Goal: Find specific page/section: Find specific page/section

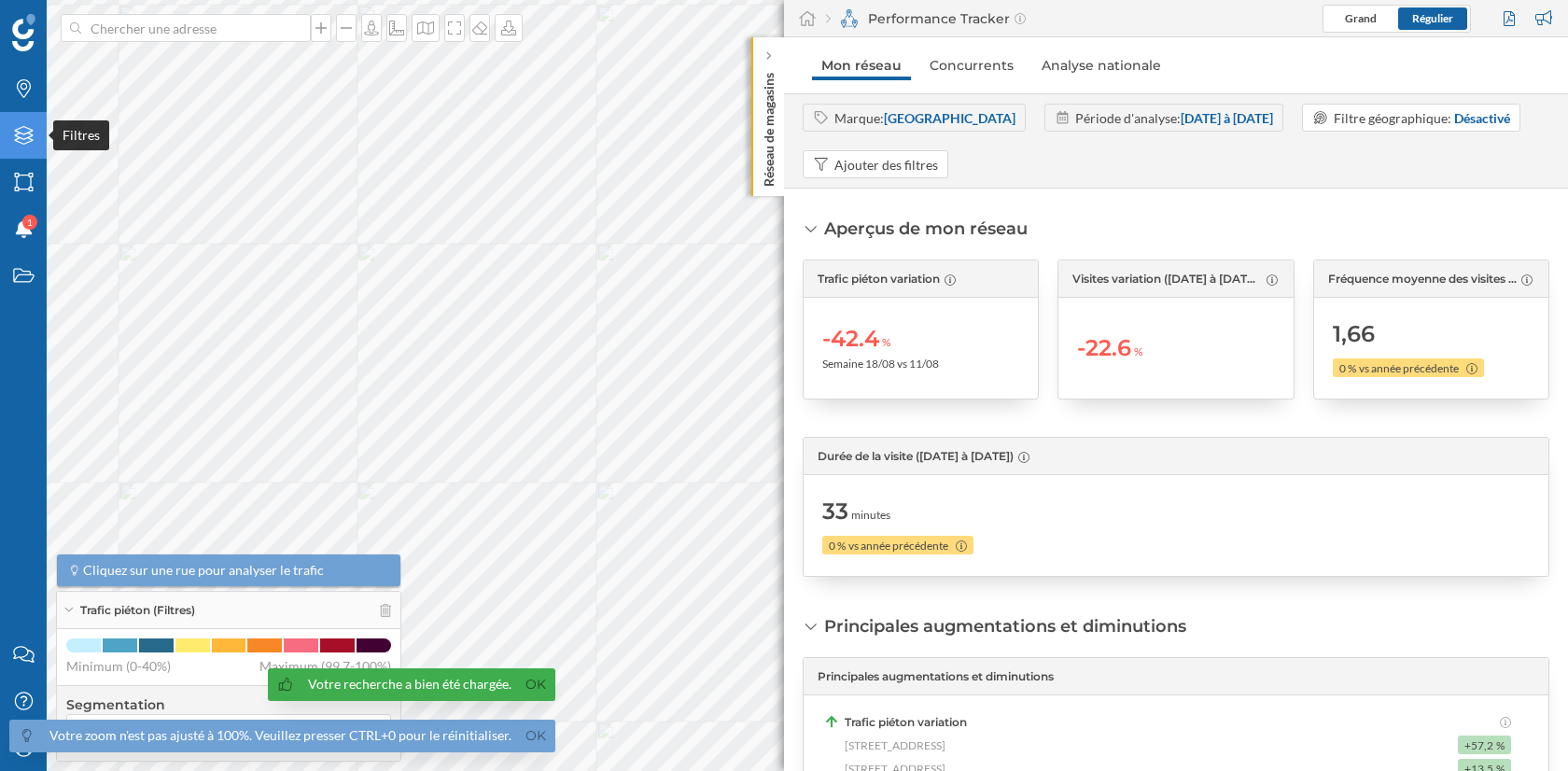
click at [21, 139] on icon at bounding box center [24, 136] width 19 height 19
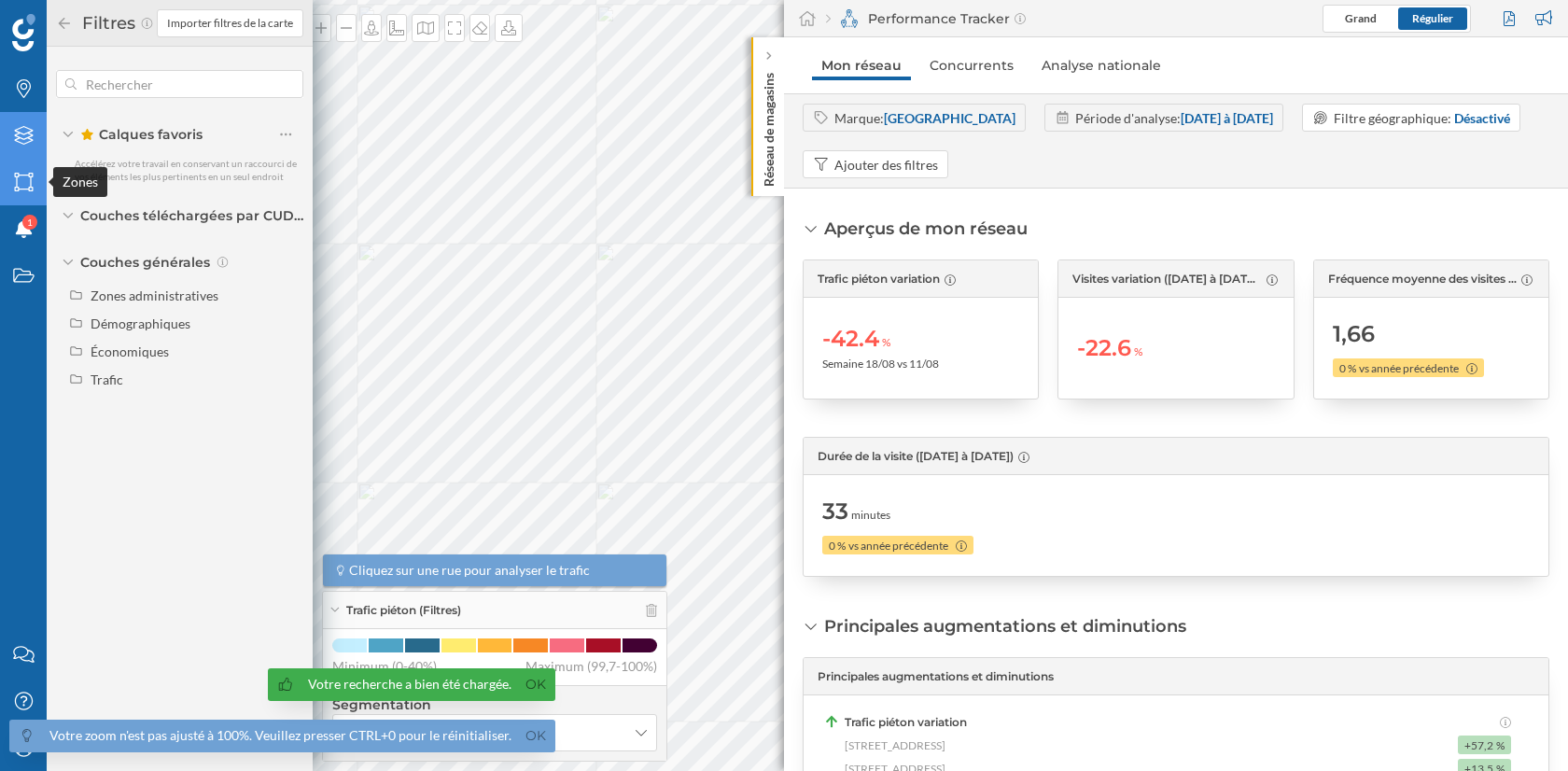
click at [21, 183] on icon "Zones" at bounding box center [24, 182] width 23 height 19
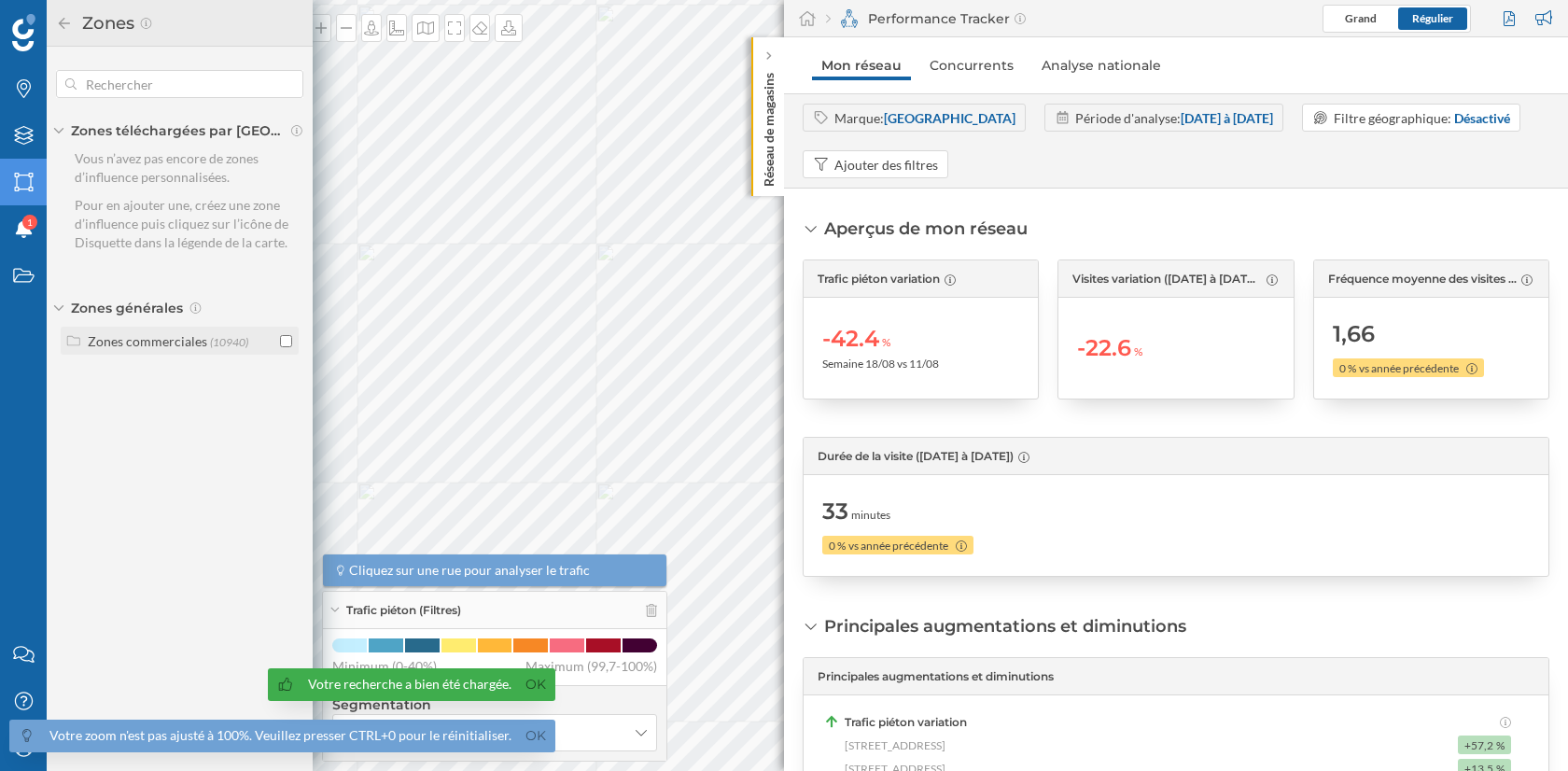
click at [281, 339] on input "checkbox" at bounding box center [286, 341] width 12 height 12
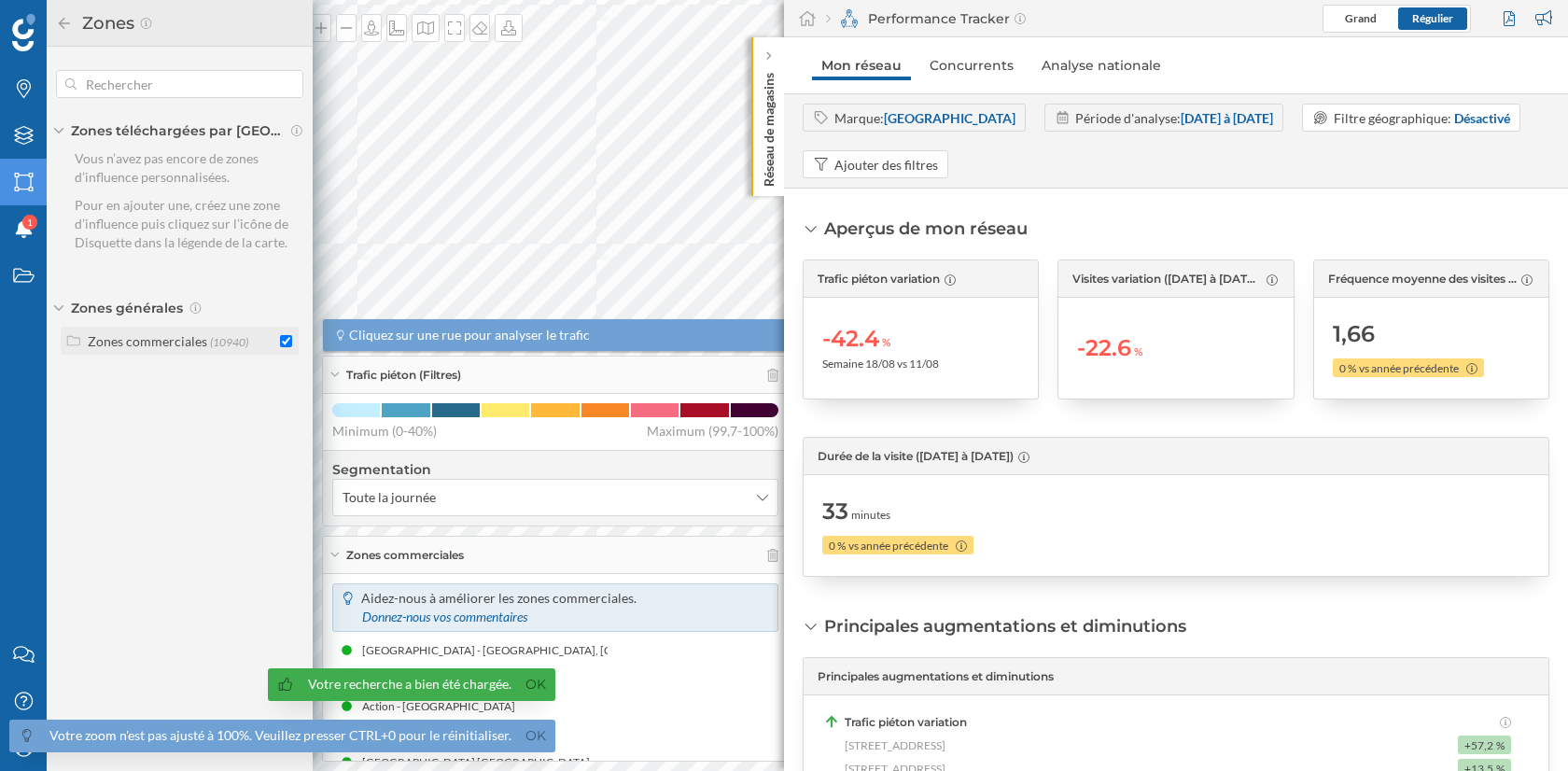
click at [214, 346] on span "(10940)" at bounding box center [229, 342] width 38 height 14
click at [282, 376] on input "checkbox" at bounding box center [286, 379] width 12 height 12
click at [282, 444] on input "checkbox" at bounding box center [286, 450] width 12 height 12
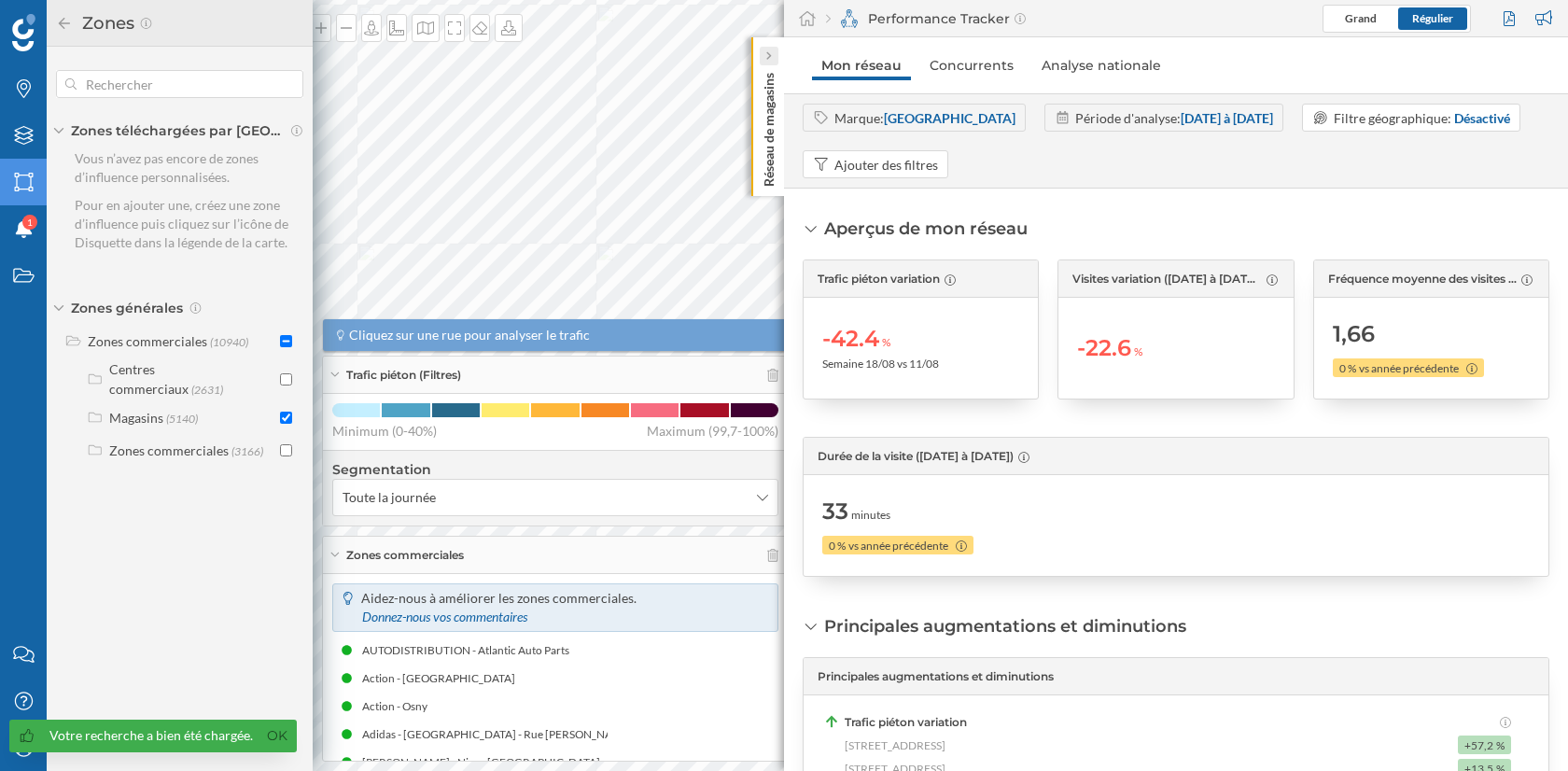
click at [771, 58] on icon at bounding box center [769, 57] width 6 height 10
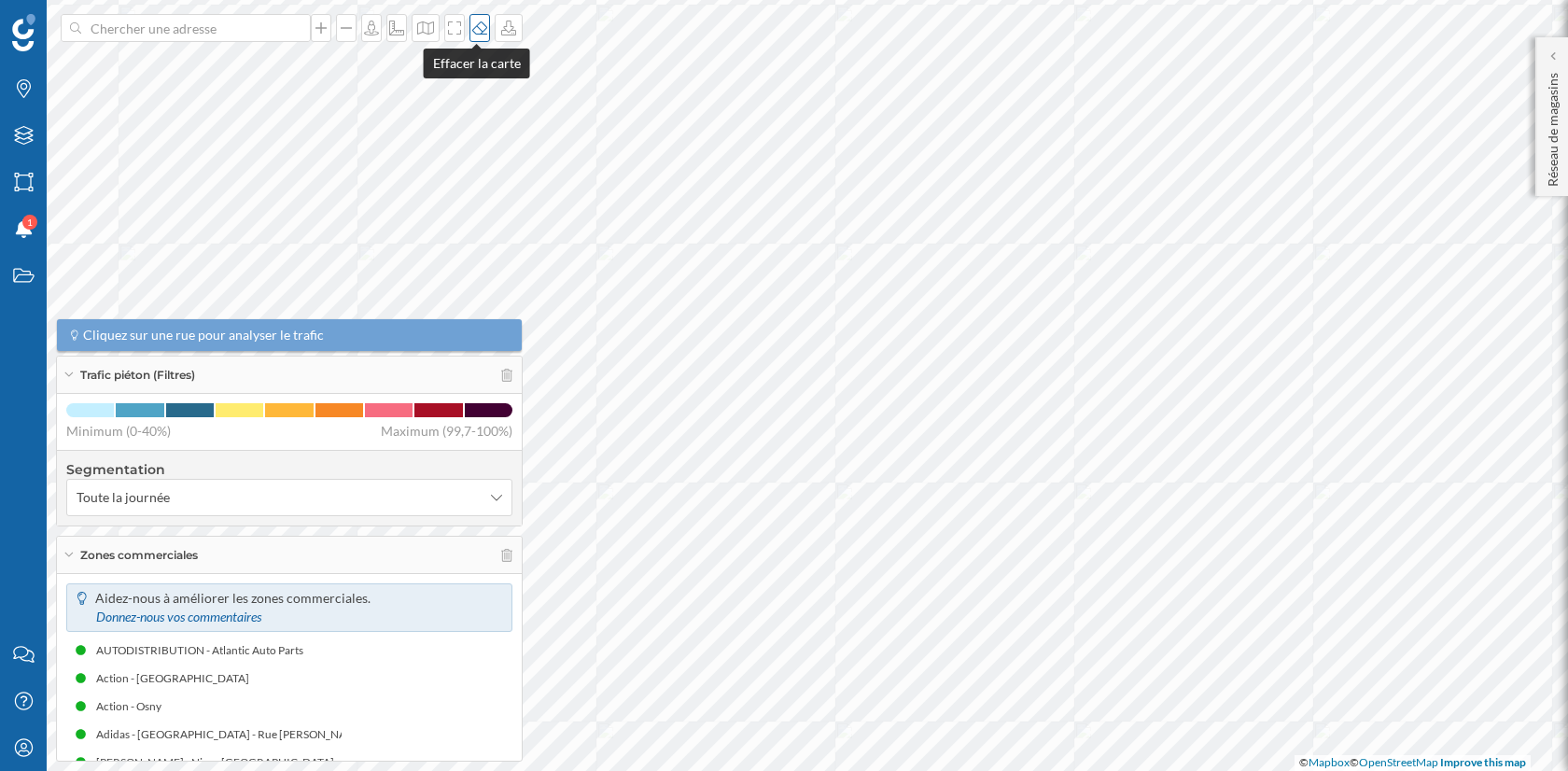
click at [477, 36] on div at bounding box center [479, 28] width 20 height 28
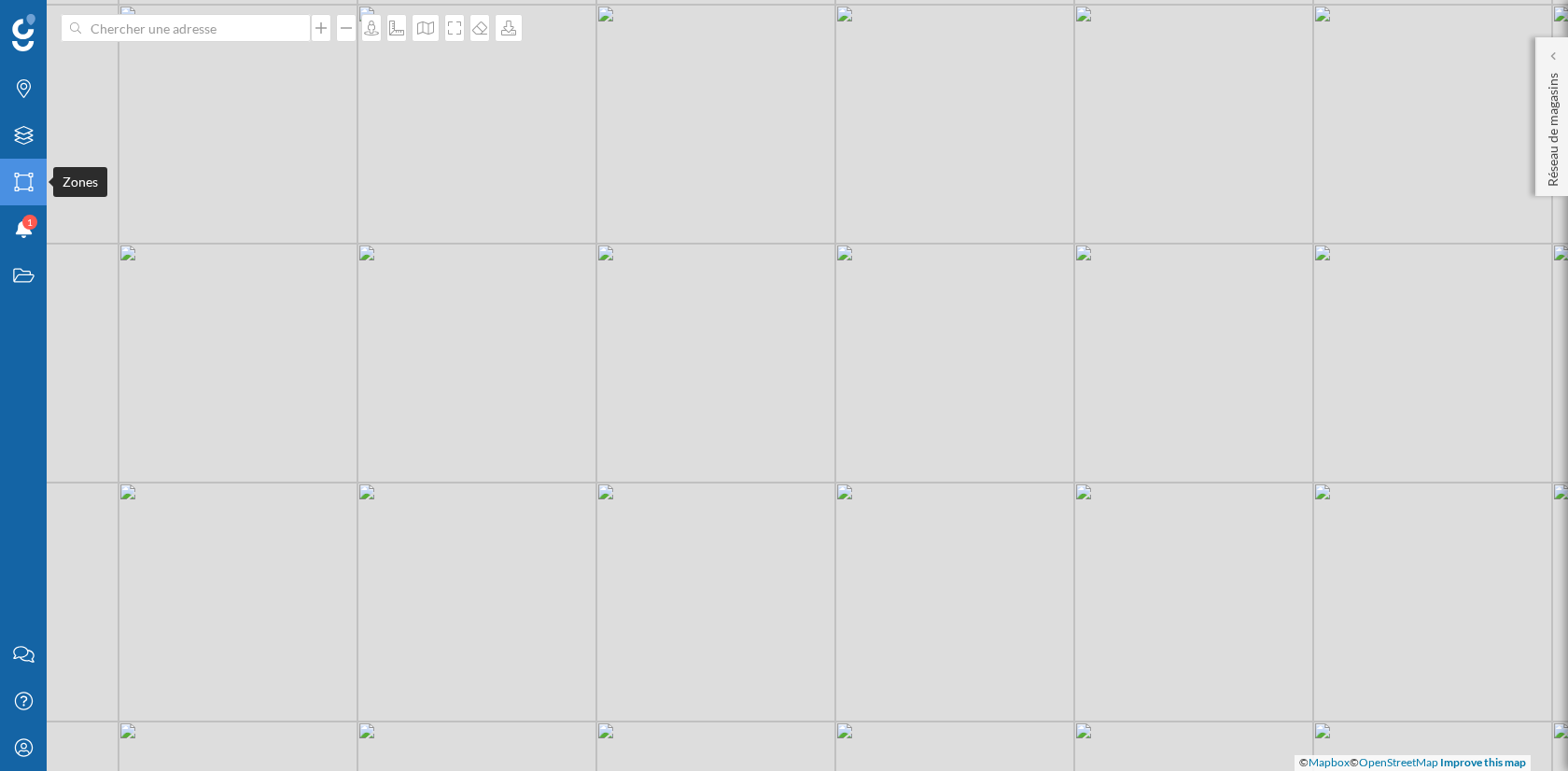
click at [26, 187] on icon "Zones" at bounding box center [24, 182] width 23 height 19
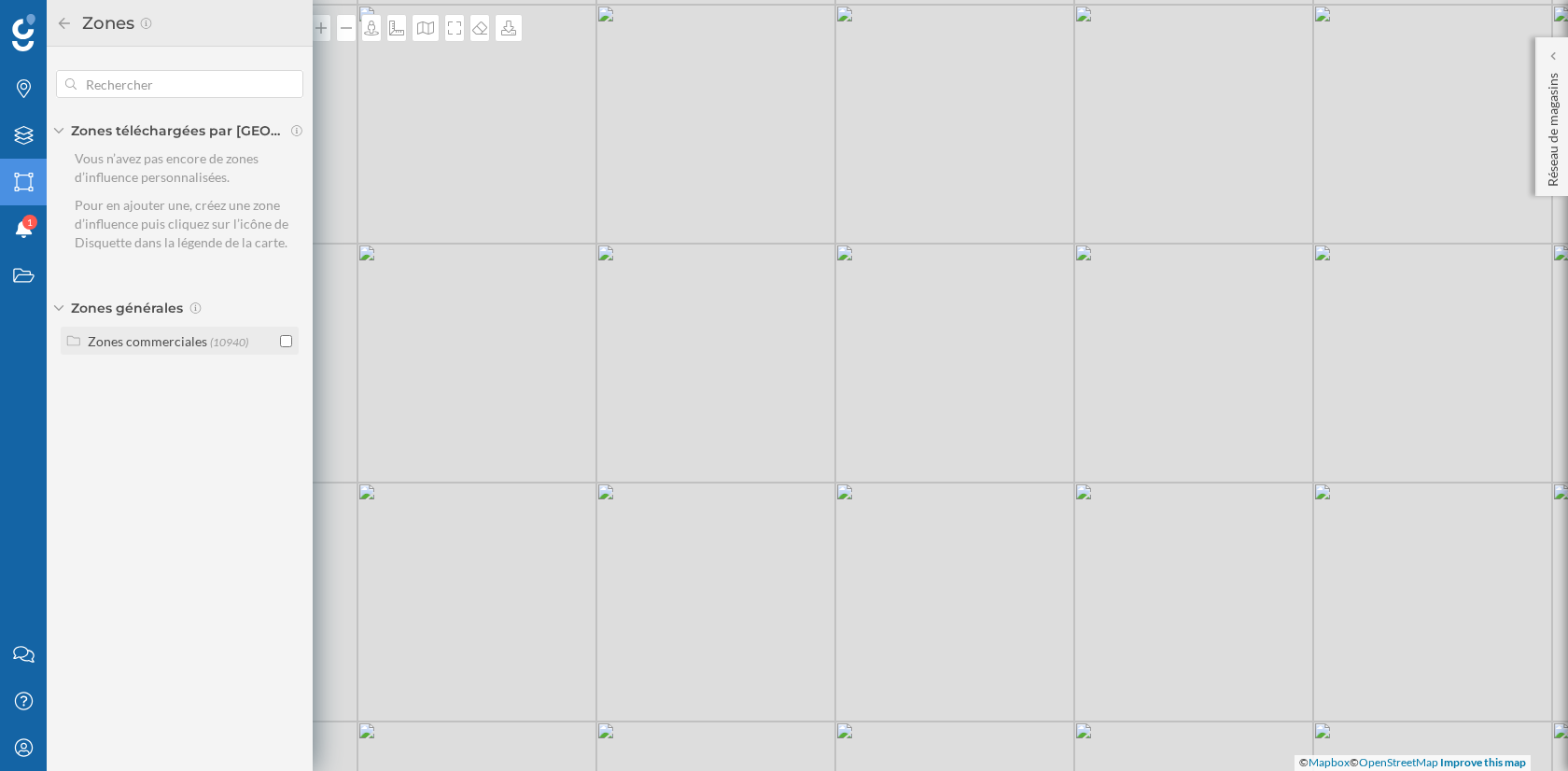
click at [222, 338] on span "(10940)" at bounding box center [229, 342] width 38 height 14
click at [284, 412] on input "checkbox" at bounding box center [286, 418] width 12 height 12
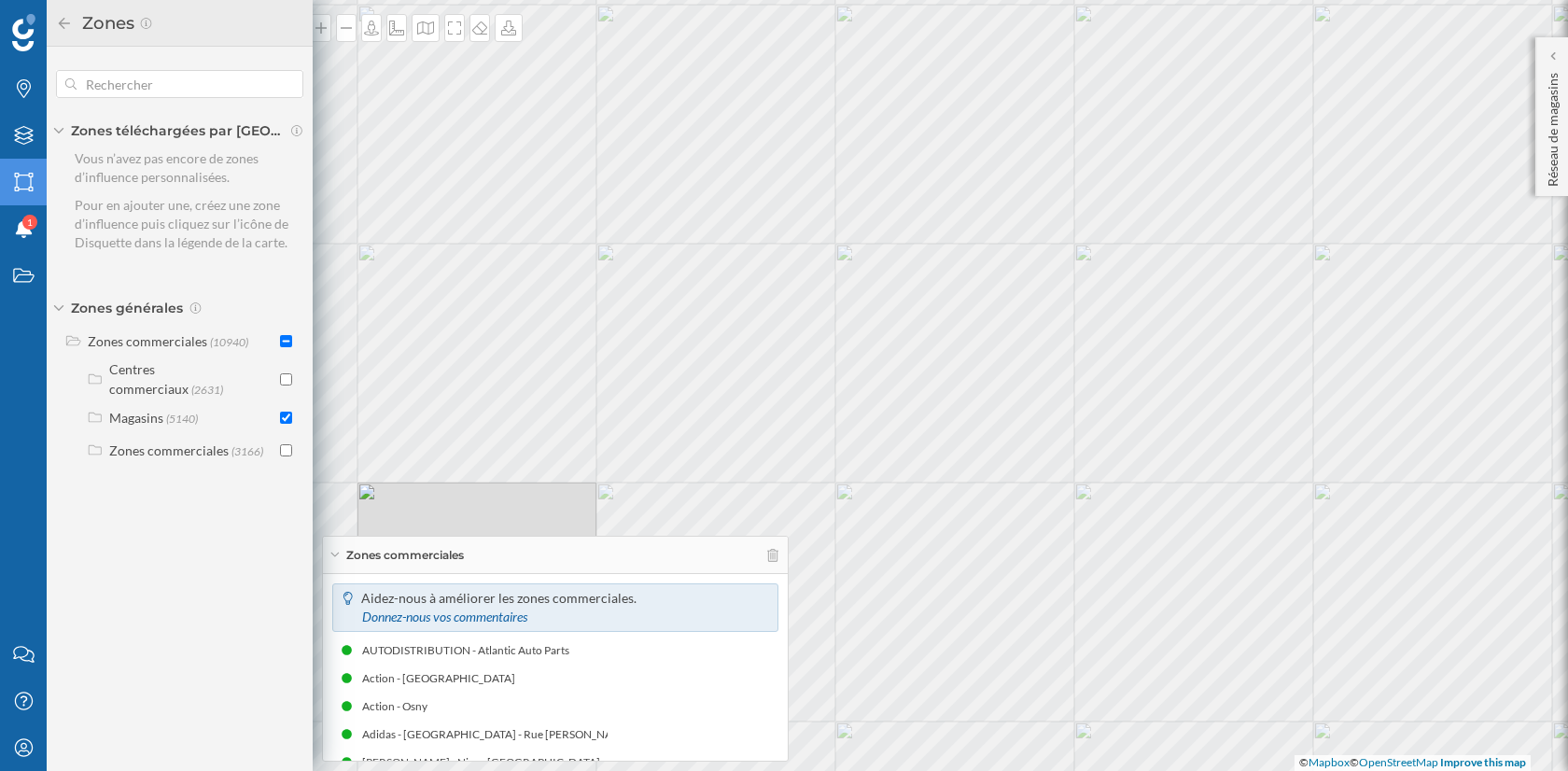
click at [64, 12] on div "Zones" at bounding box center [180, 23] width 247 height 30
click at [64, 24] on icon at bounding box center [65, 24] width 17 height 13
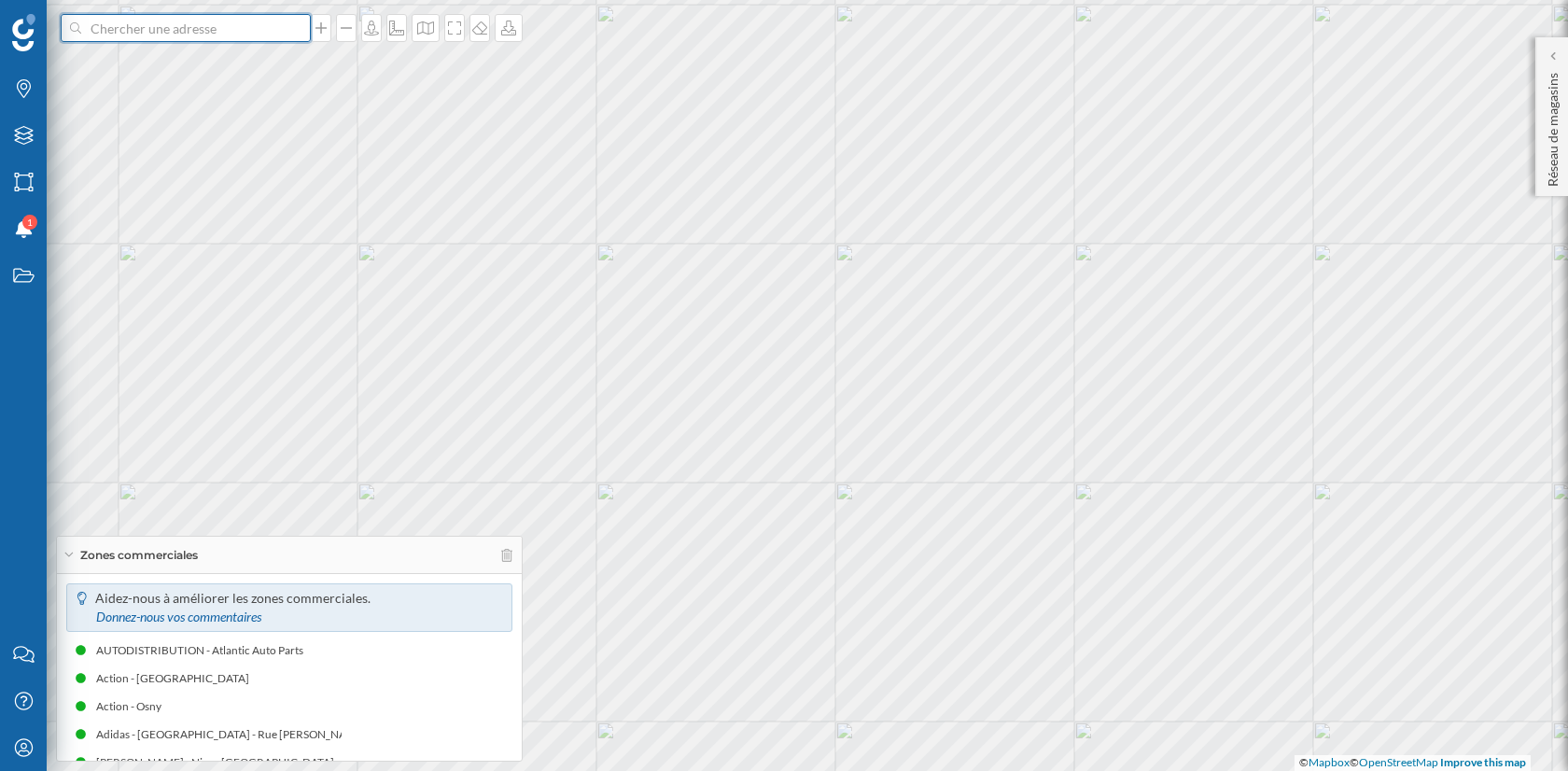
click at [159, 24] on input at bounding box center [186, 28] width 209 height 28
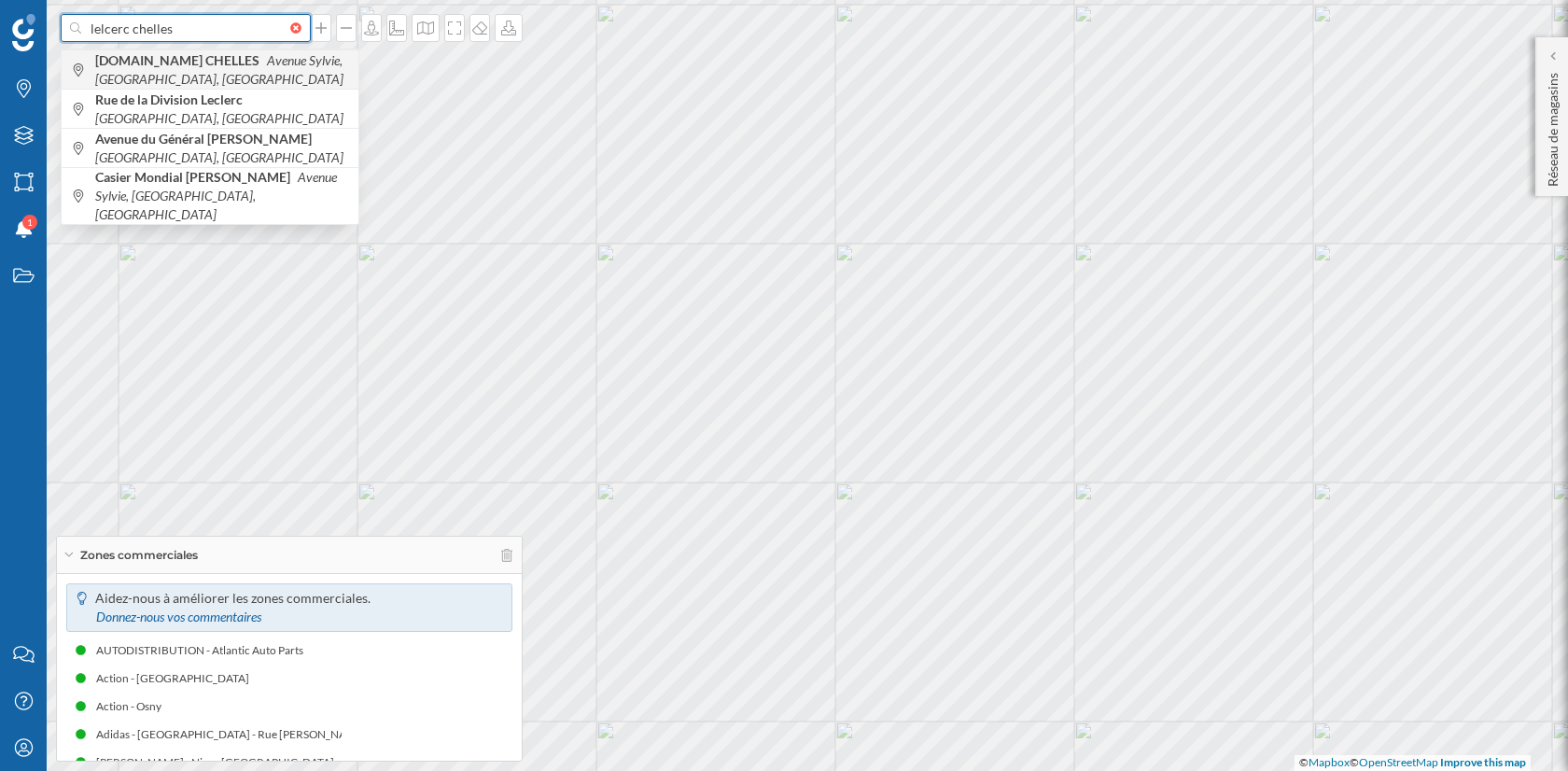
type input "lelcerc chelles"
click at [168, 69] on span "E.Leclerc CHELLES Avenue Sylvie, Chelles, France" at bounding box center [221, 70] width 254 height 37
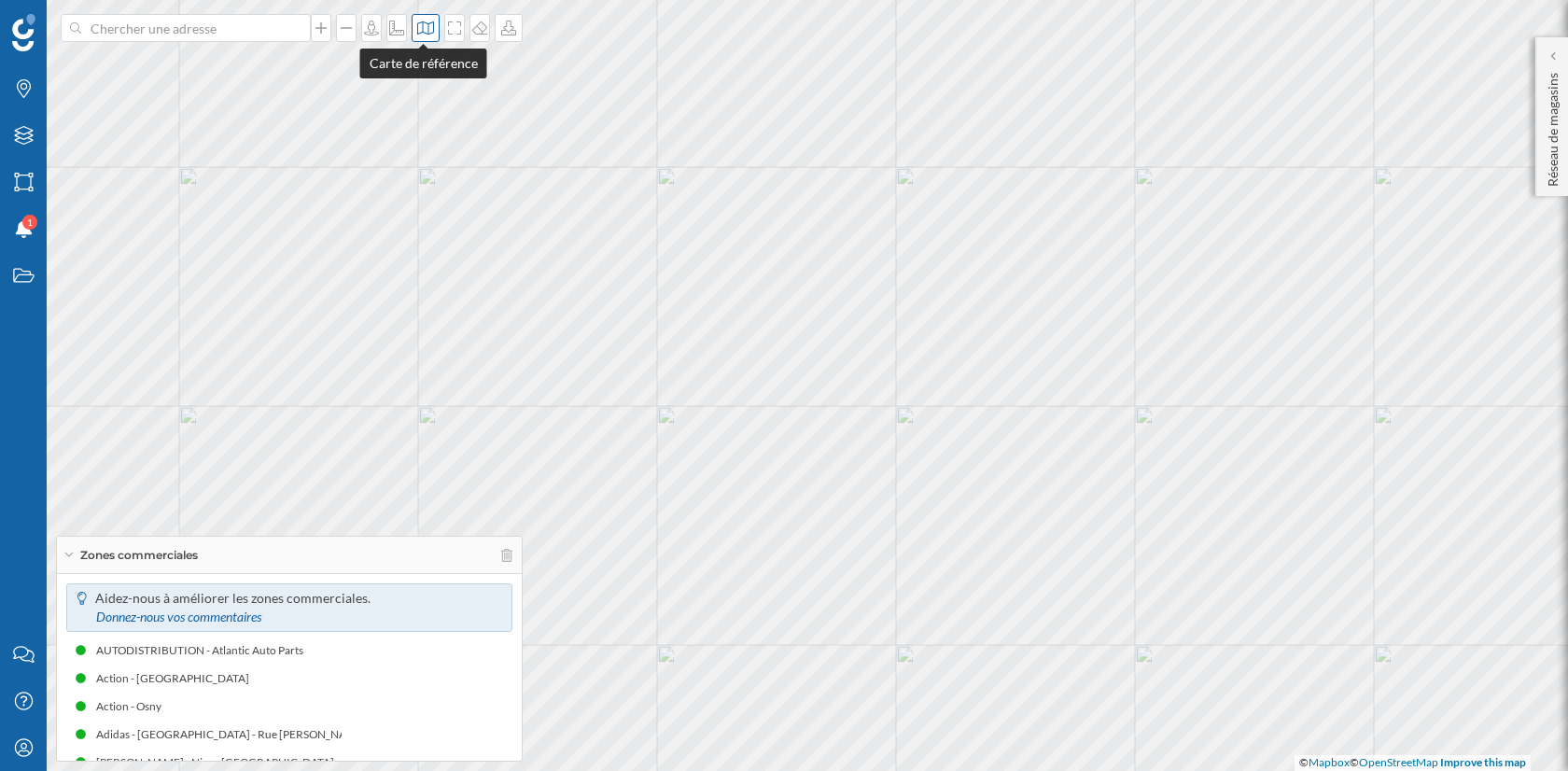
click at [422, 40] on div at bounding box center [425, 28] width 28 height 28
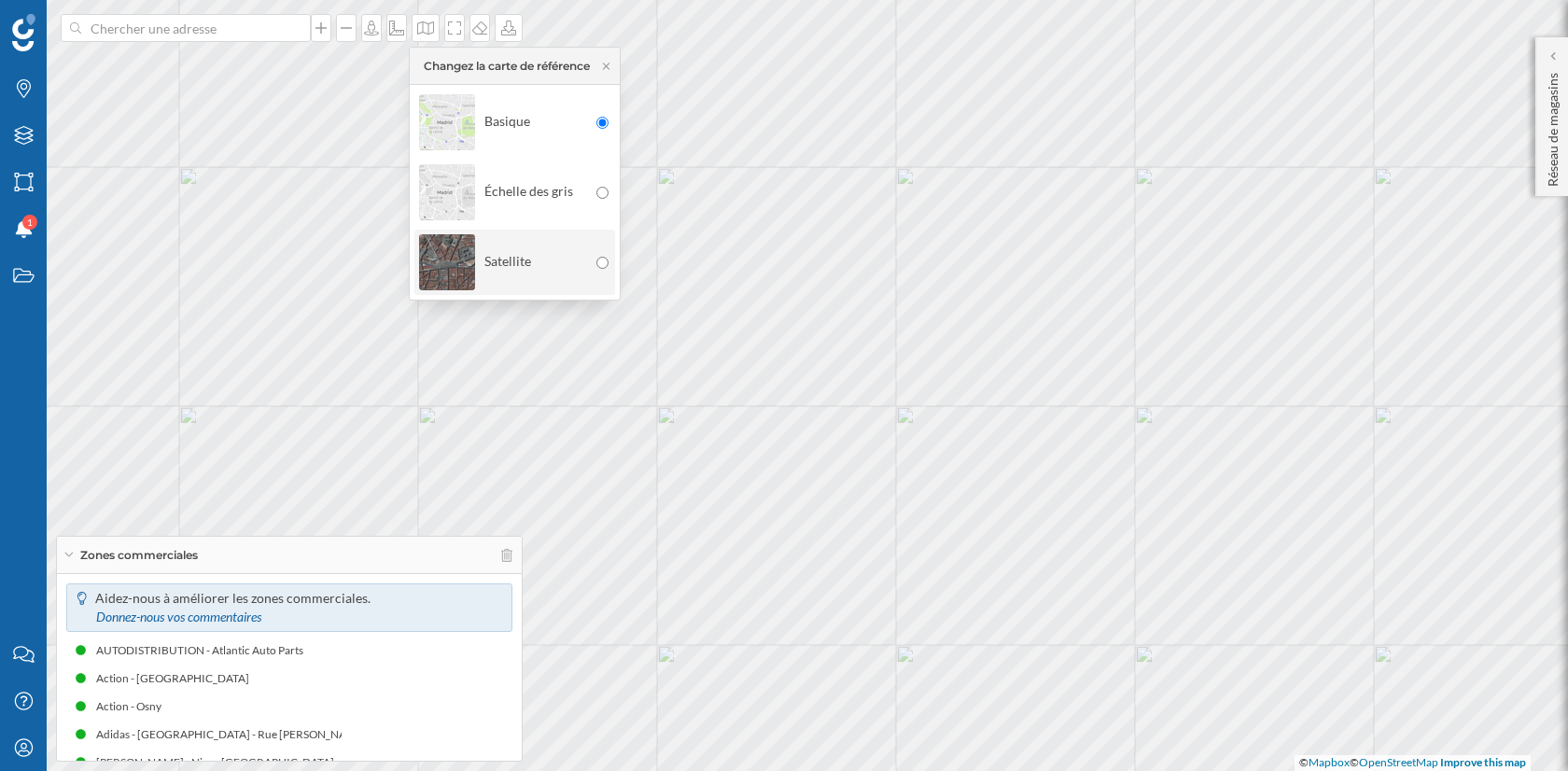
click at [543, 257] on div "Satellite" at bounding box center [504, 262] width 168 height 65
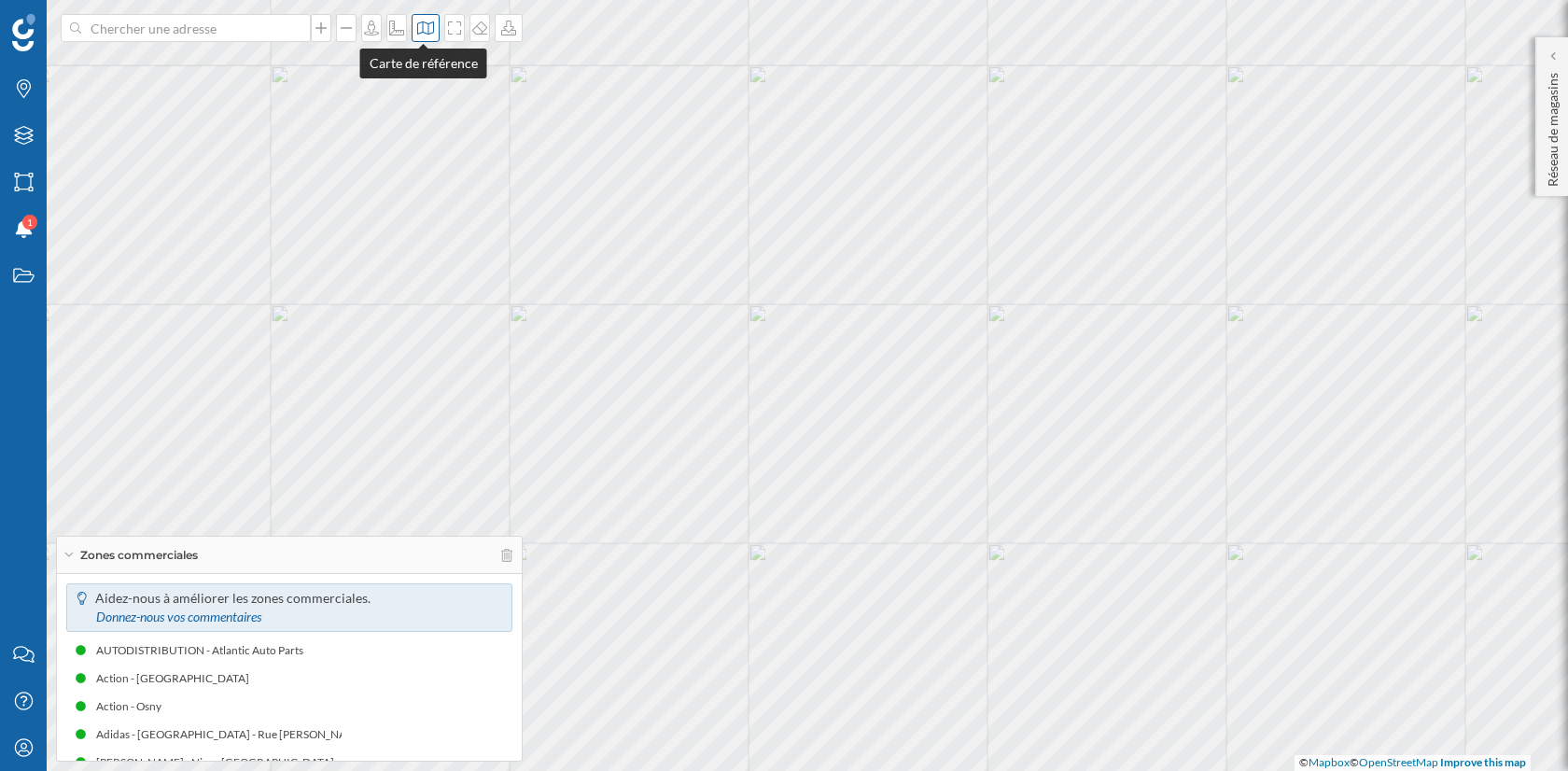
click at [432, 24] on icon at bounding box center [426, 28] width 19 height 15
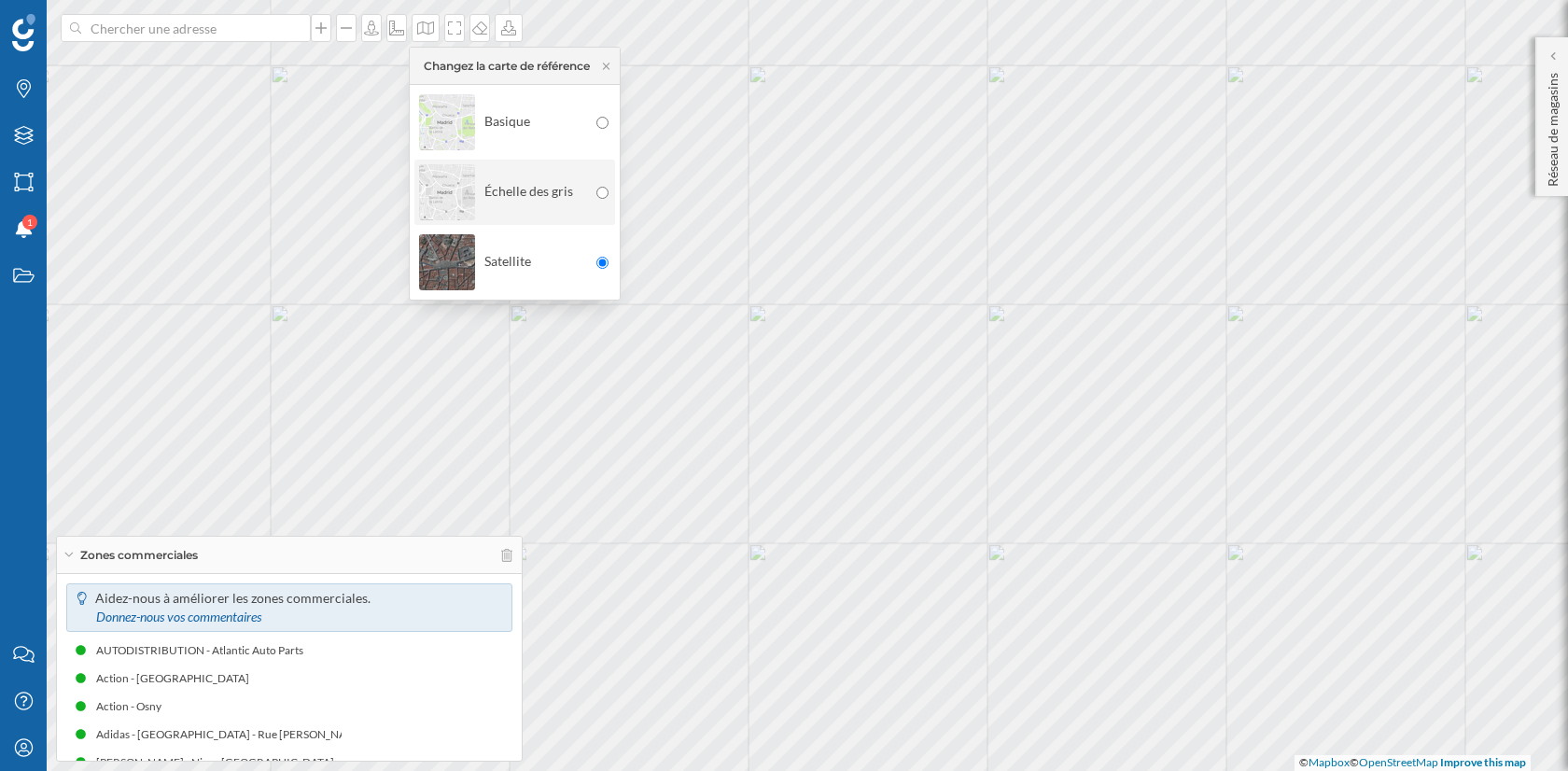
click at [503, 182] on div "Échelle des gris" at bounding box center [504, 193] width 168 height 65
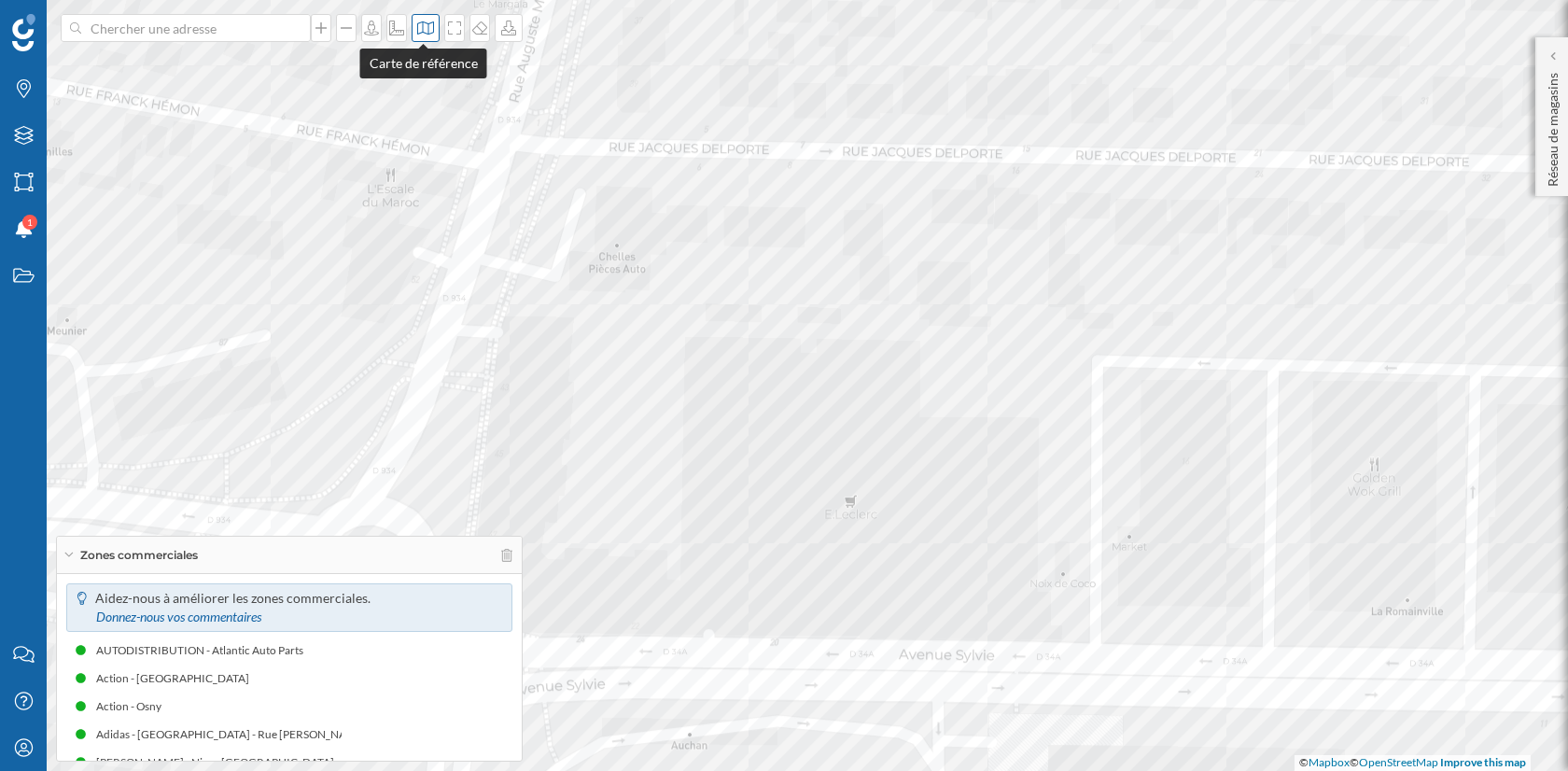
click at [419, 38] on div at bounding box center [425, 28] width 28 height 28
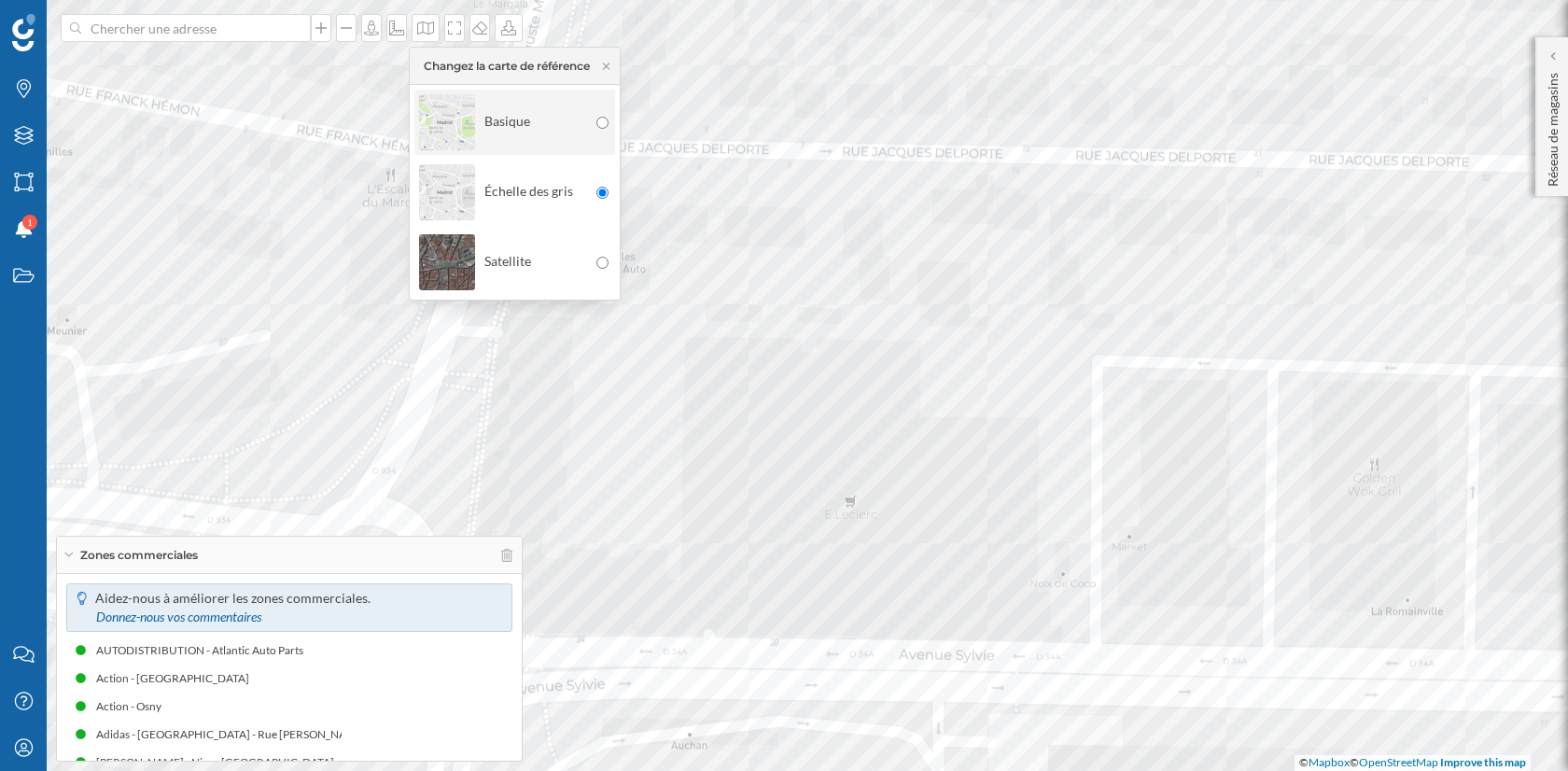
click at [478, 129] on div "Basique" at bounding box center [504, 123] width 168 height 65
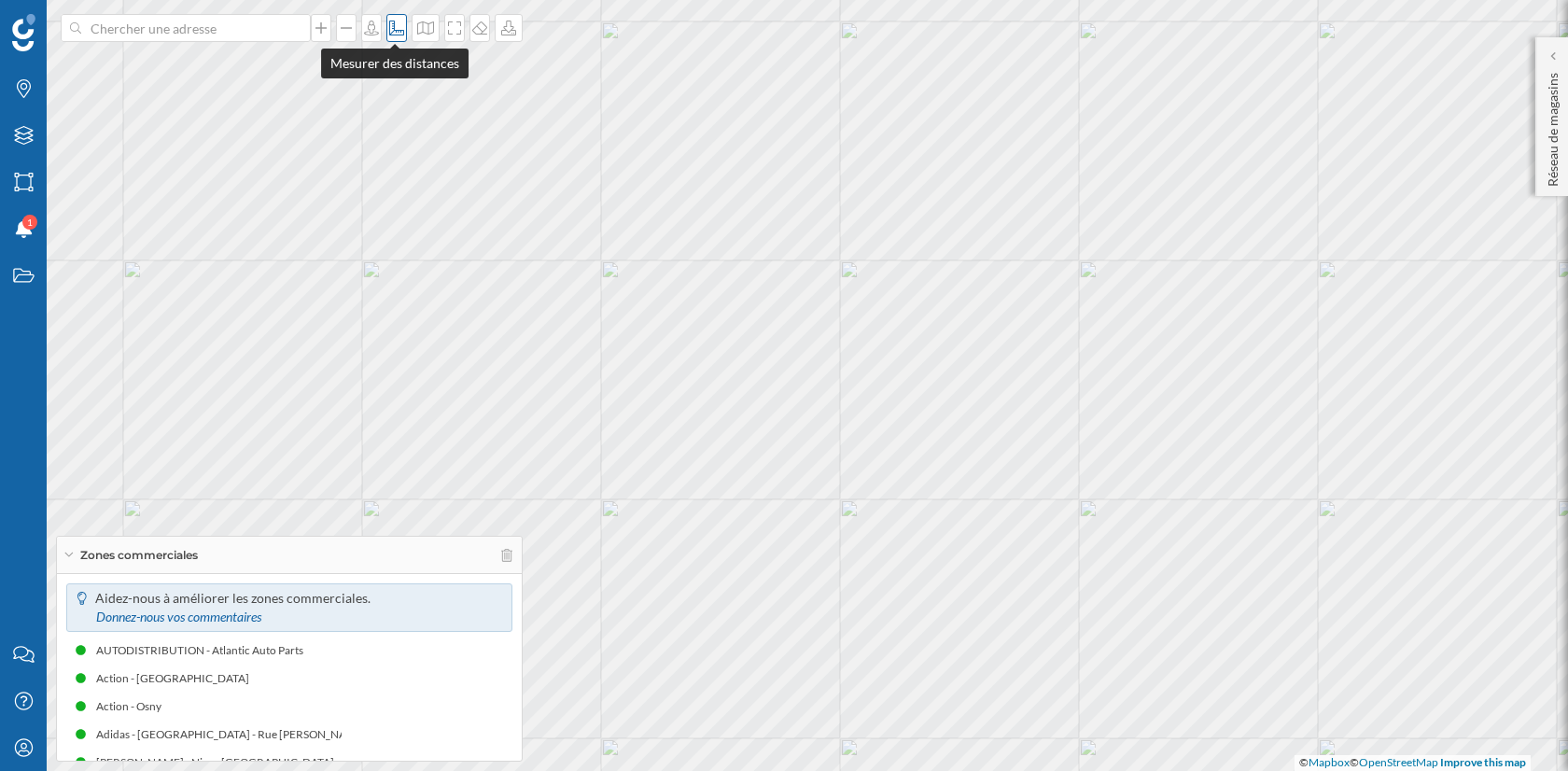
click at [391, 32] on icon at bounding box center [397, 28] width 19 height 15
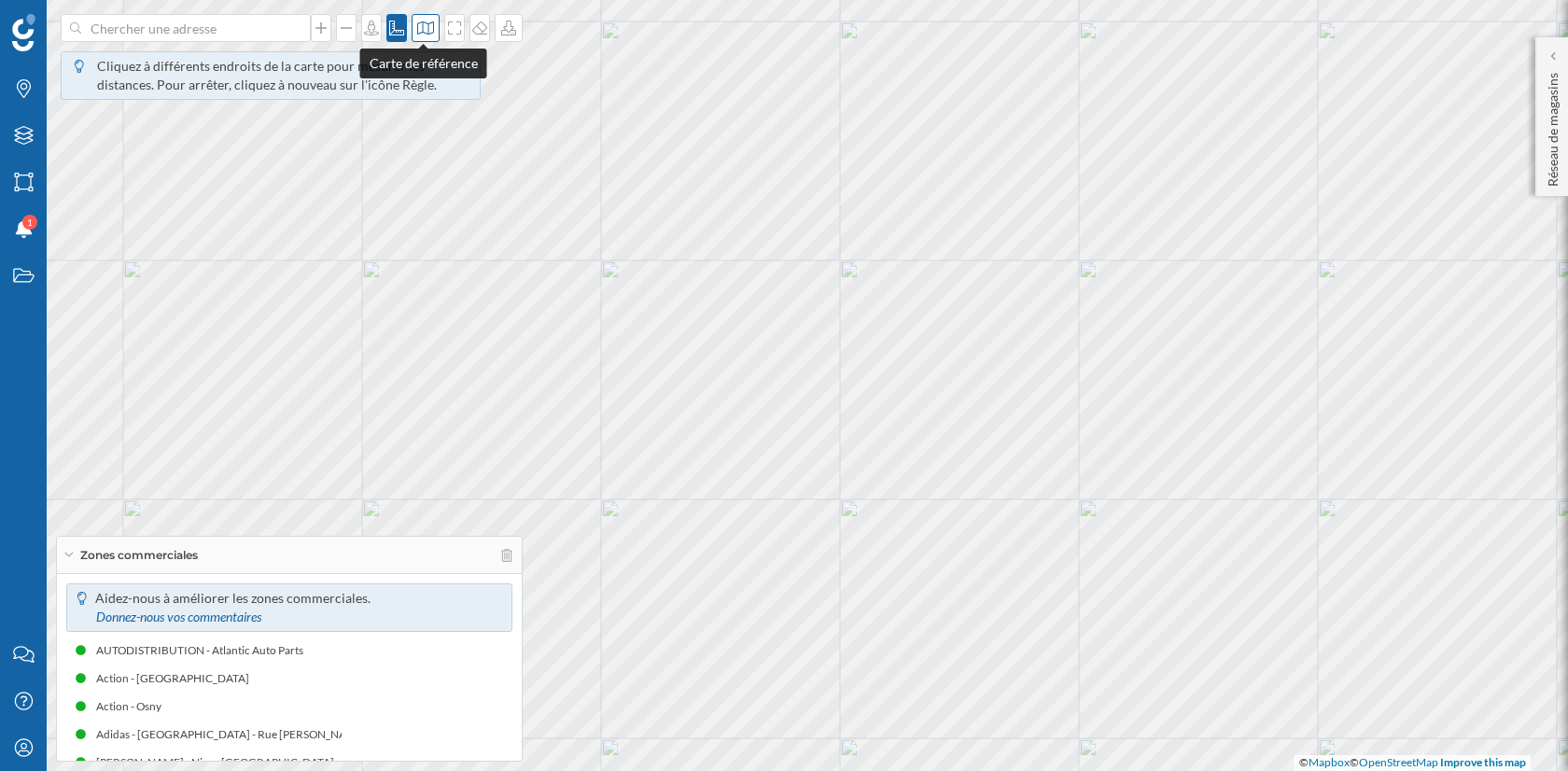
click at [423, 29] on icon at bounding box center [426, 28] width 19 height 15
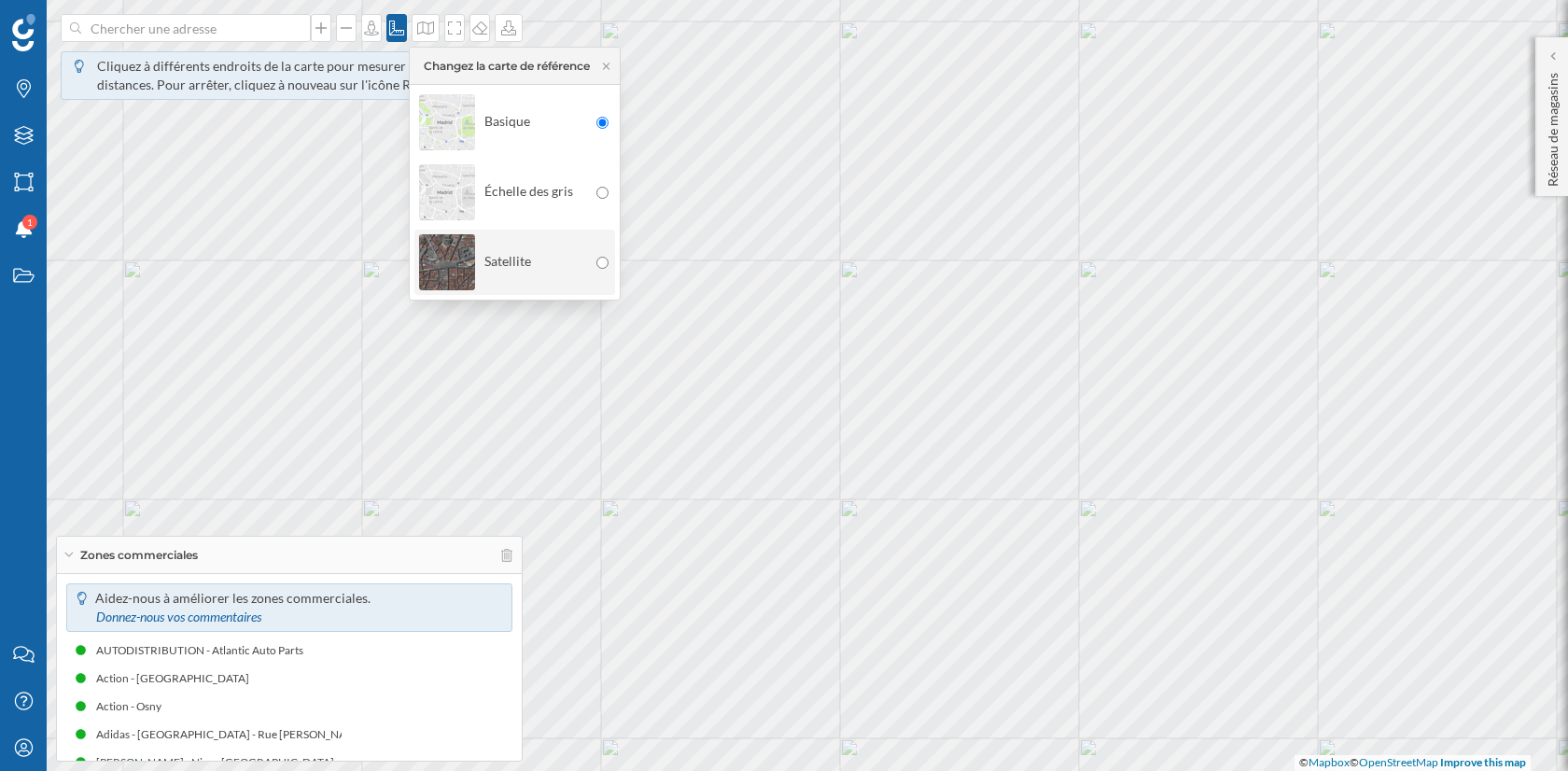
click at [580, 276] on div "Satellite" at bounding box center [504, 262] width 168 height 65
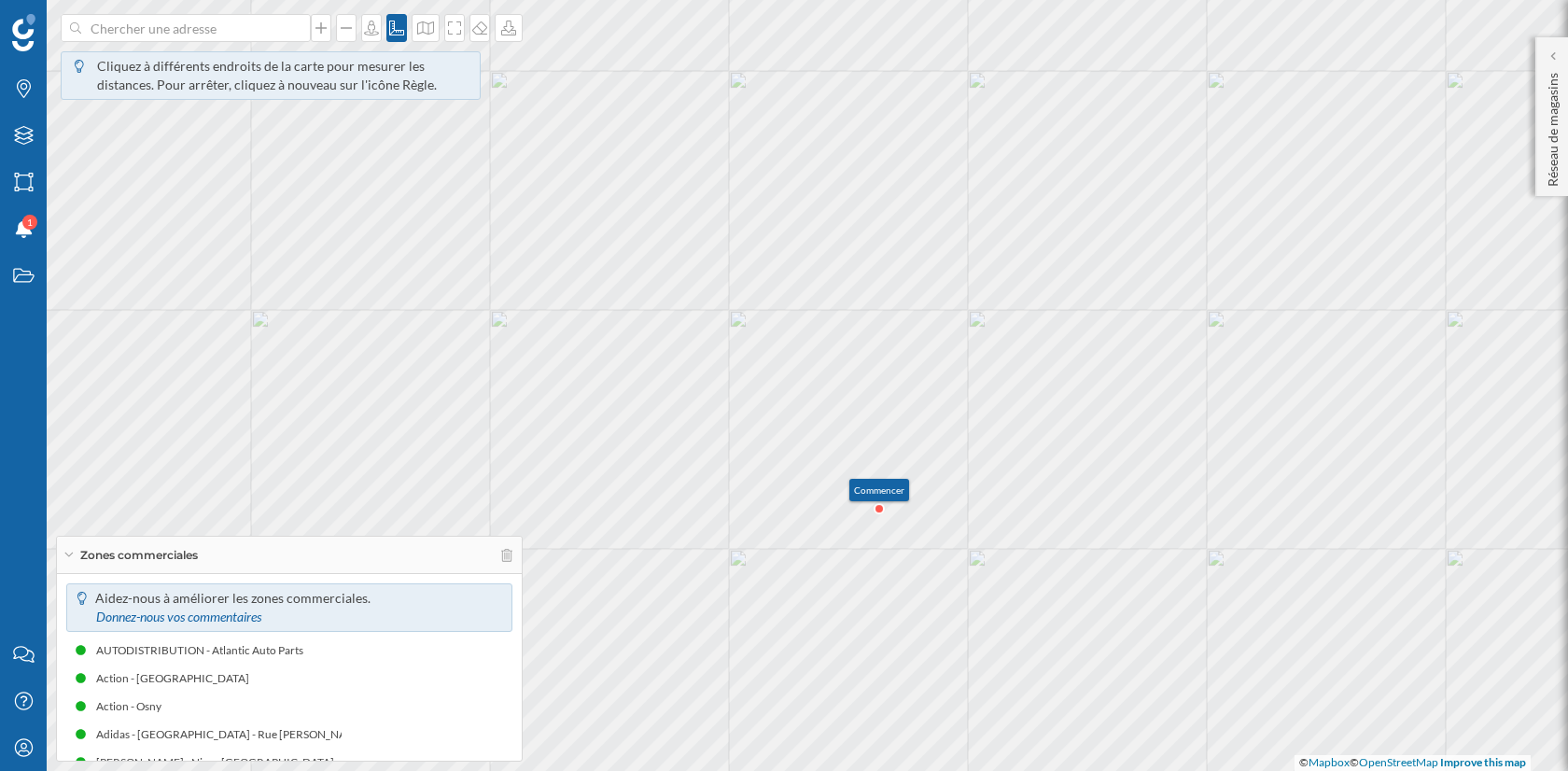
drag, startPoint x: 580, startPoint y: 276, endPoint x: 880, endPoint y: 509, distance: 379.9
click at [880, 509] on icon at bounding box center [880, 510] width 10 height 10
click at [833, 448] on icon at bounding box center [832, 448] width 10 height 10
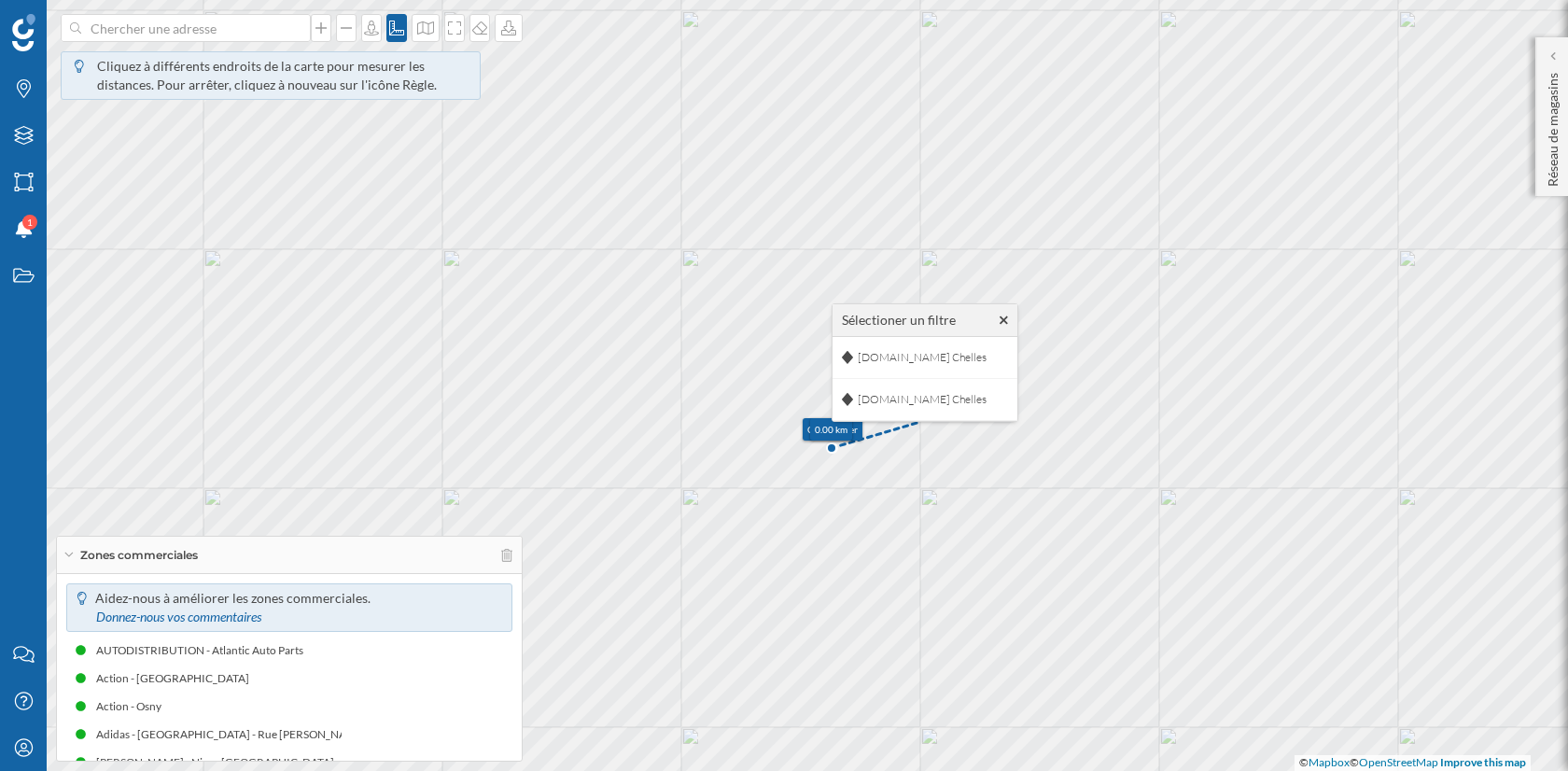
click at [997, 316] on div "Sélectioner un filtre" at bounding box center [925, 321] width 185 height 33
click at [1005, 322] on icon at bounding box center [1003, 321] width 9 height 13
click at [832, 451] on icon at bounding box center [832, 448] width 10 height 10
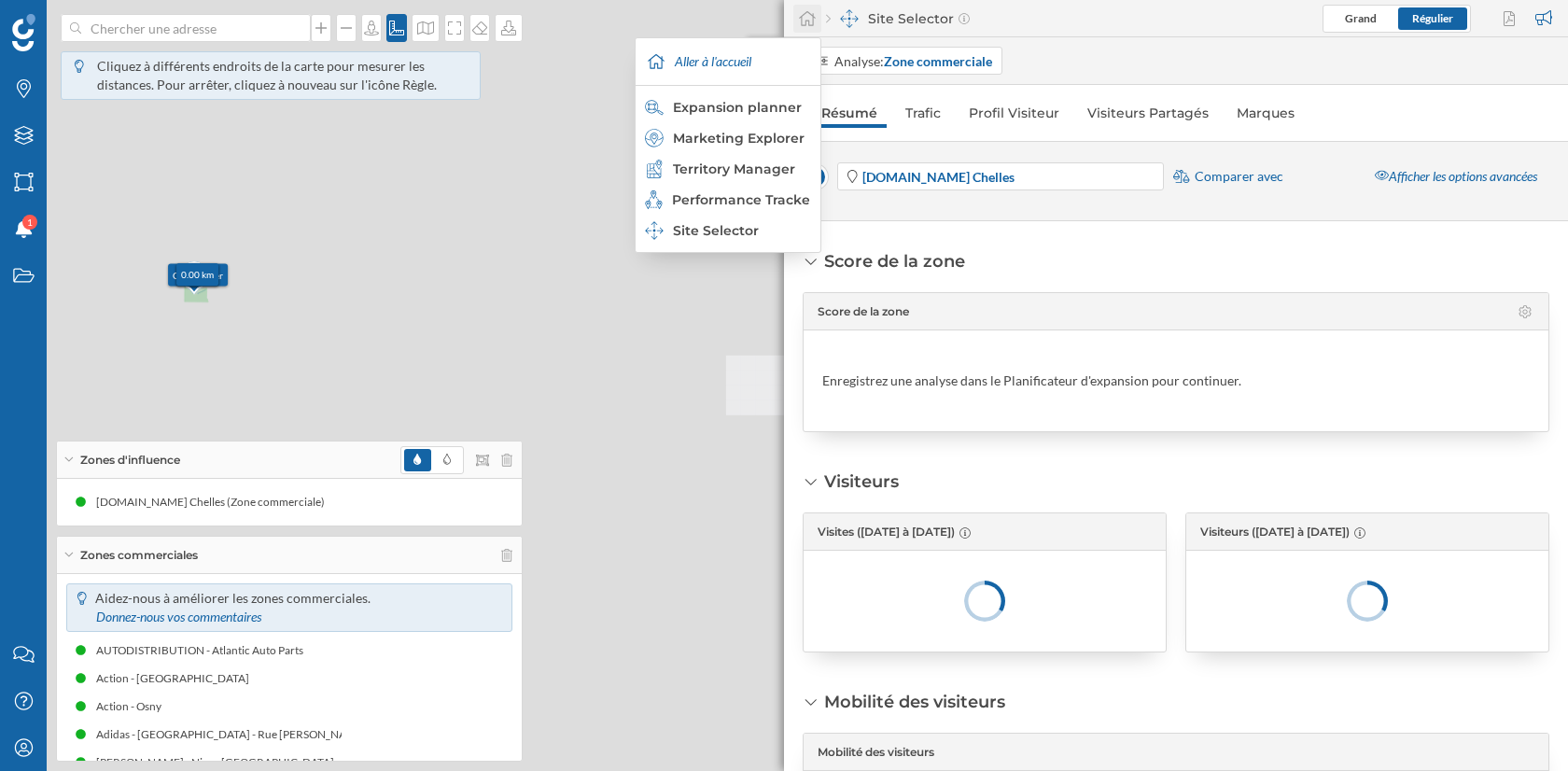
click at [798, 16] on icon at bounding box center [808, 19] width 19 height 17
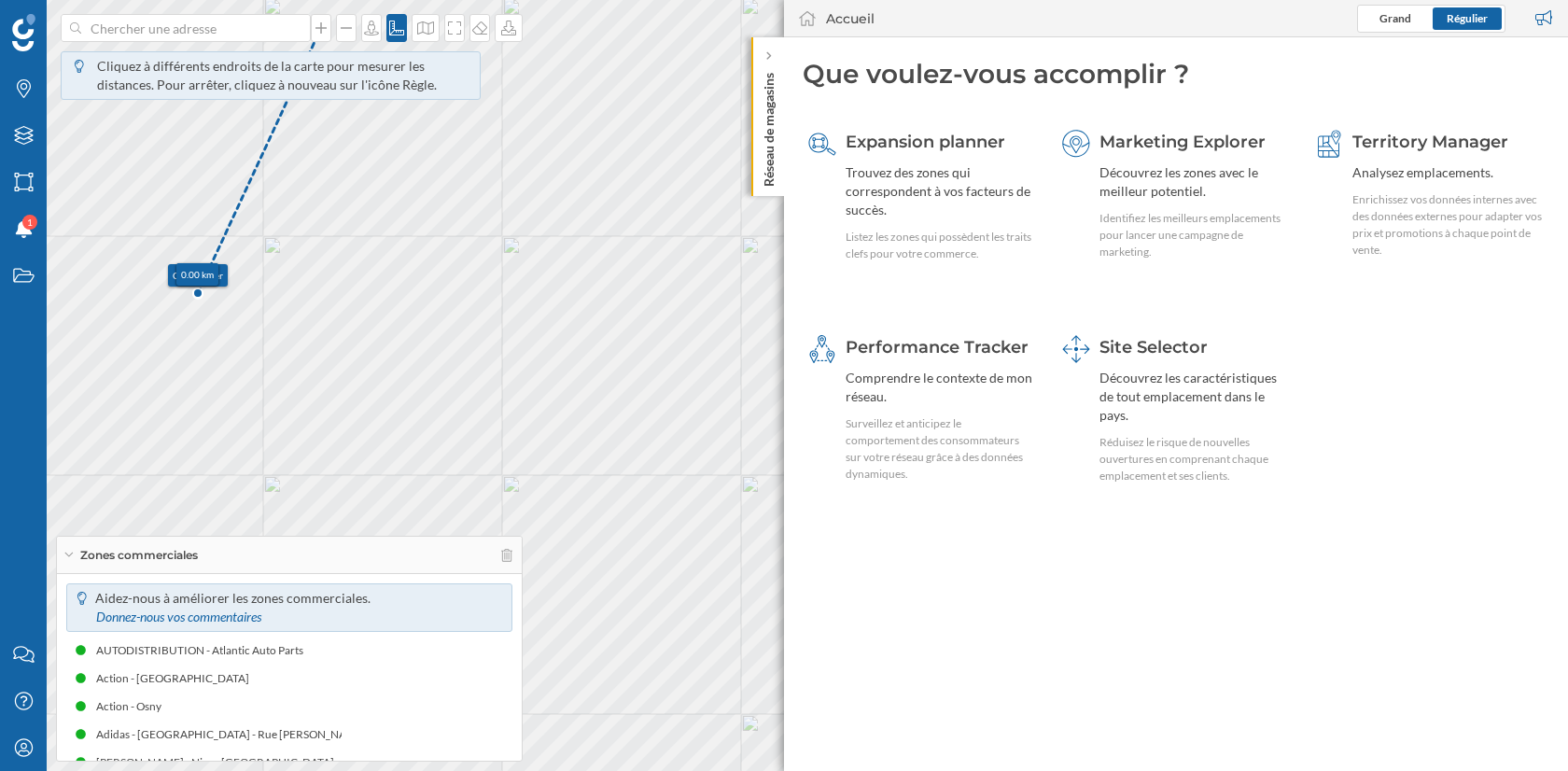
click at [397, 20] on icon at bounding box center [397, 28] width 19 height 15
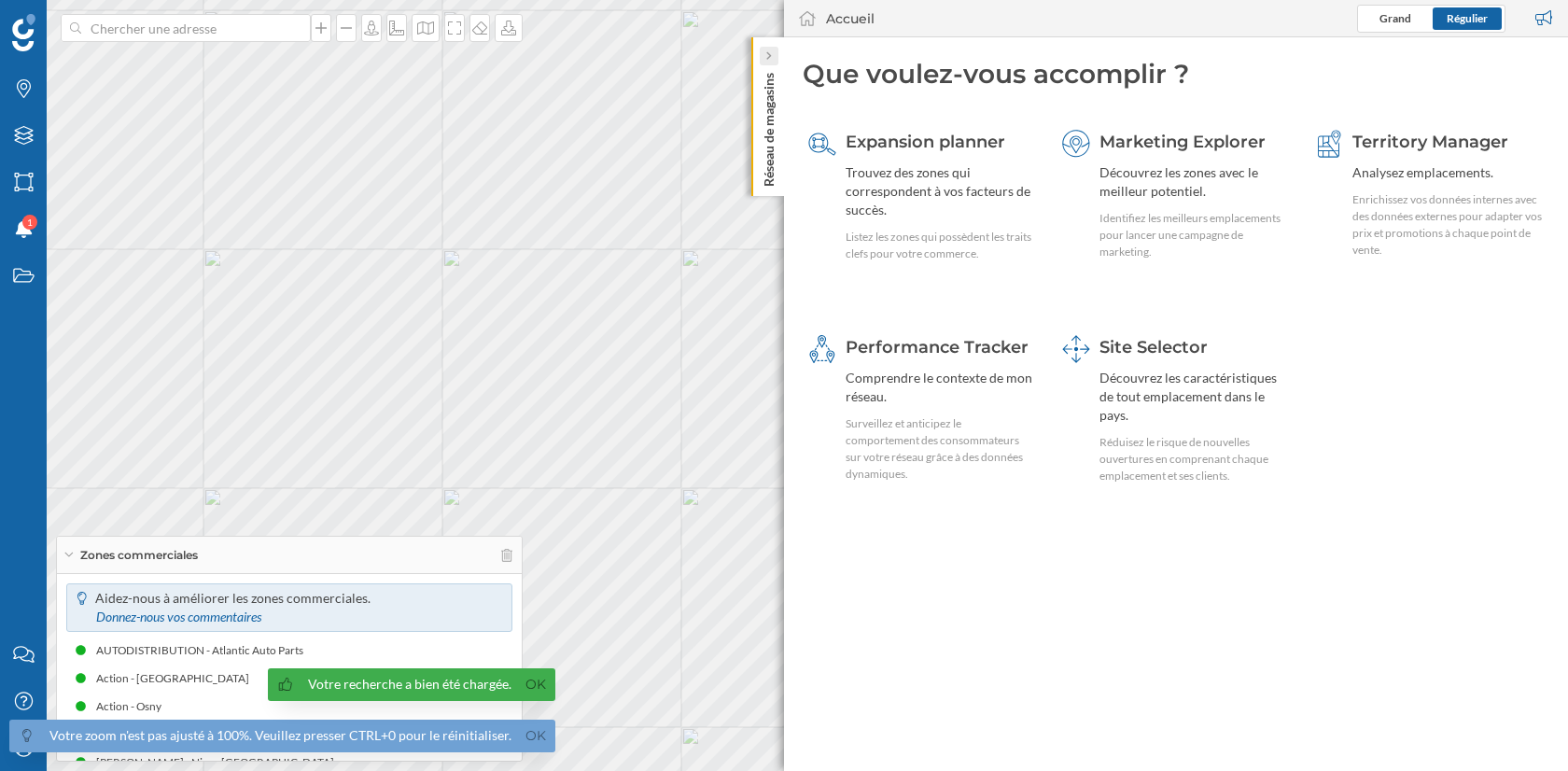
click at [769, 57] on icon at bounding box center [769, 57] width 6 height 10
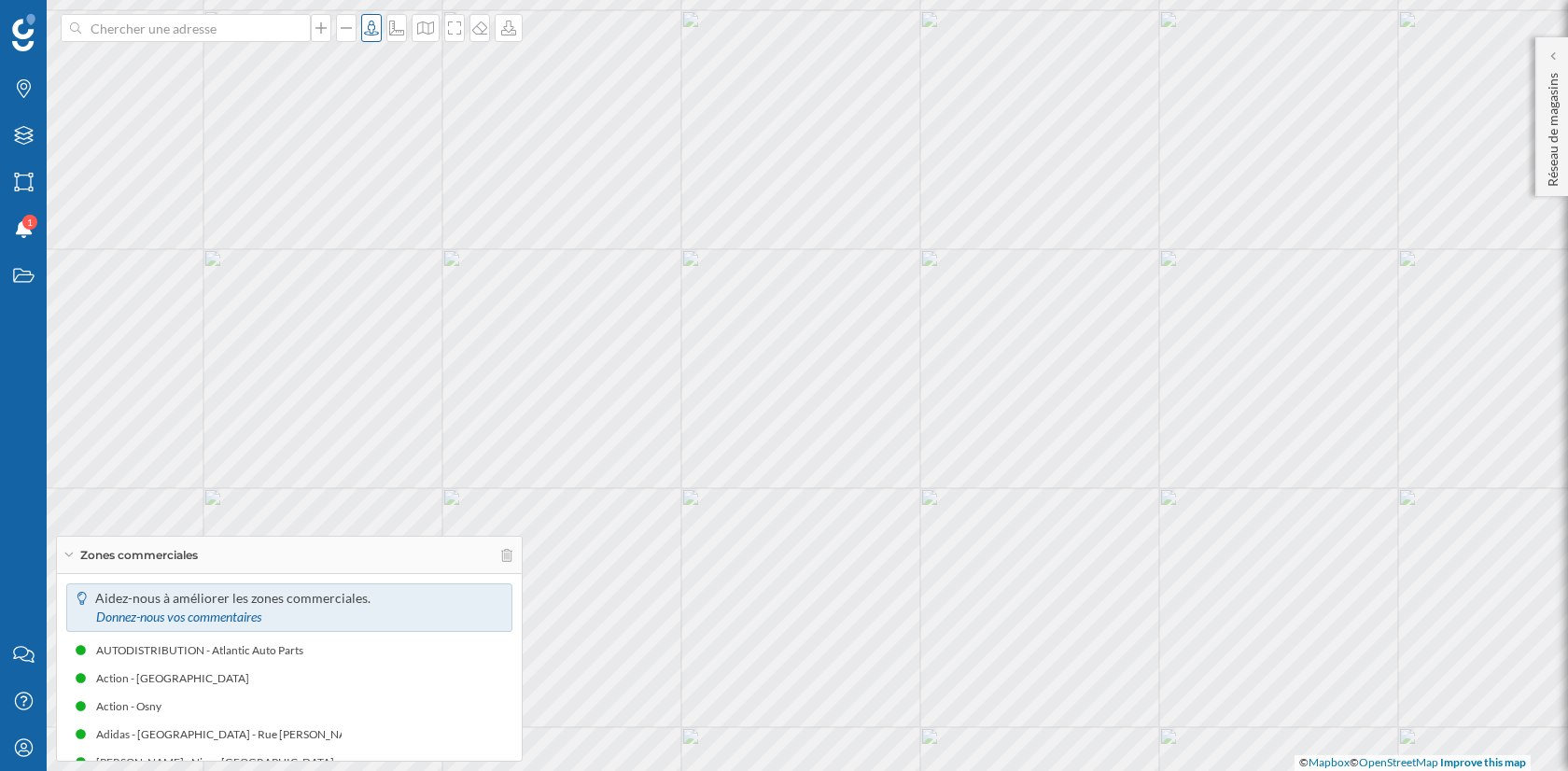
click at [369, 41] on div at bounding box center [370, 28] width 20 height 28
click at [248, 27] on input at bounding box center [186, 28] width 209 height 28
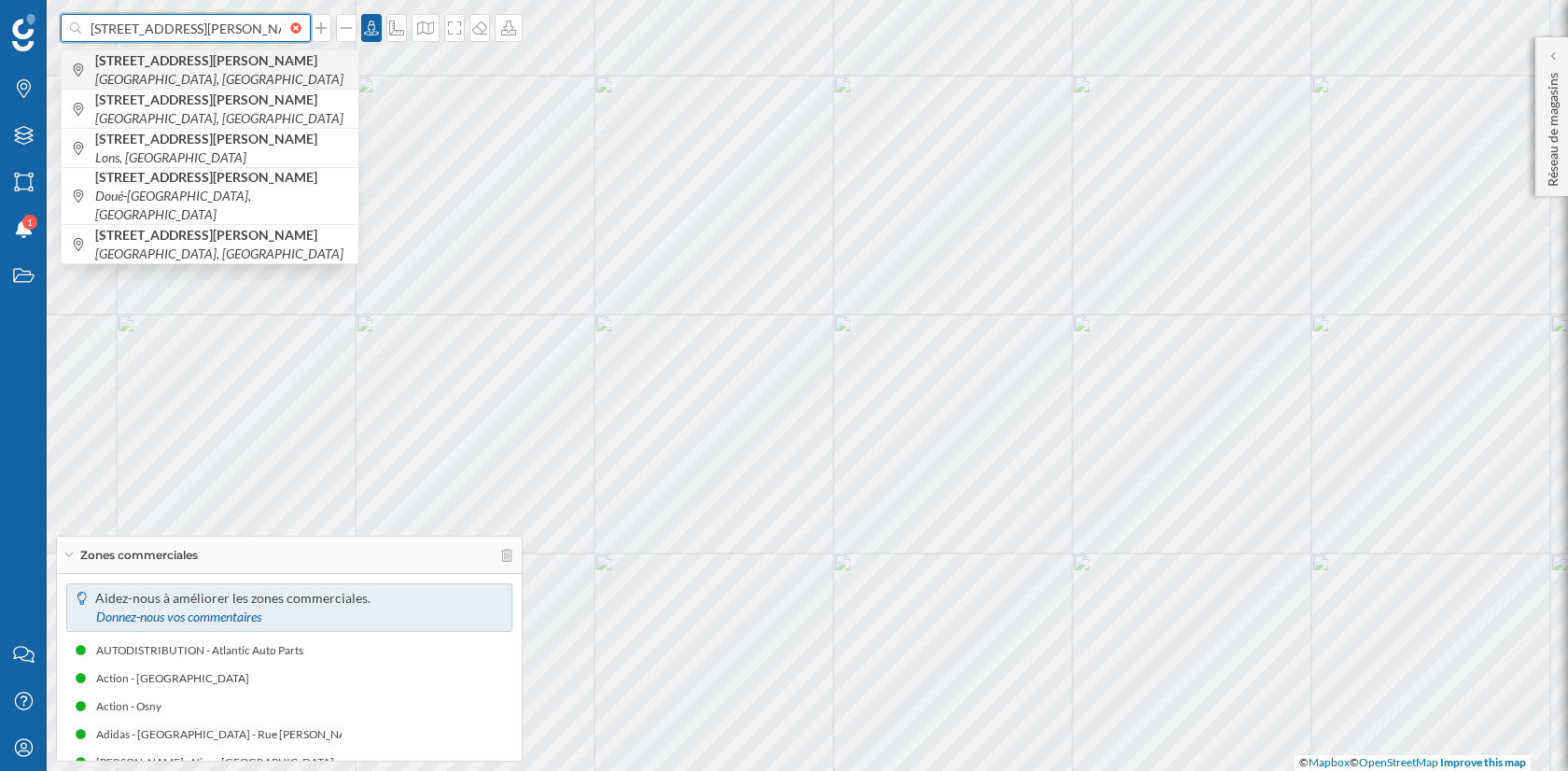
type input "[STREET_ADDRESS][PERSON_NAME]"
click at [238, 67] on span "[STREET_ADDRESS][PERSON_NAME]" at bounding box center [221, 70] width 254 height 37
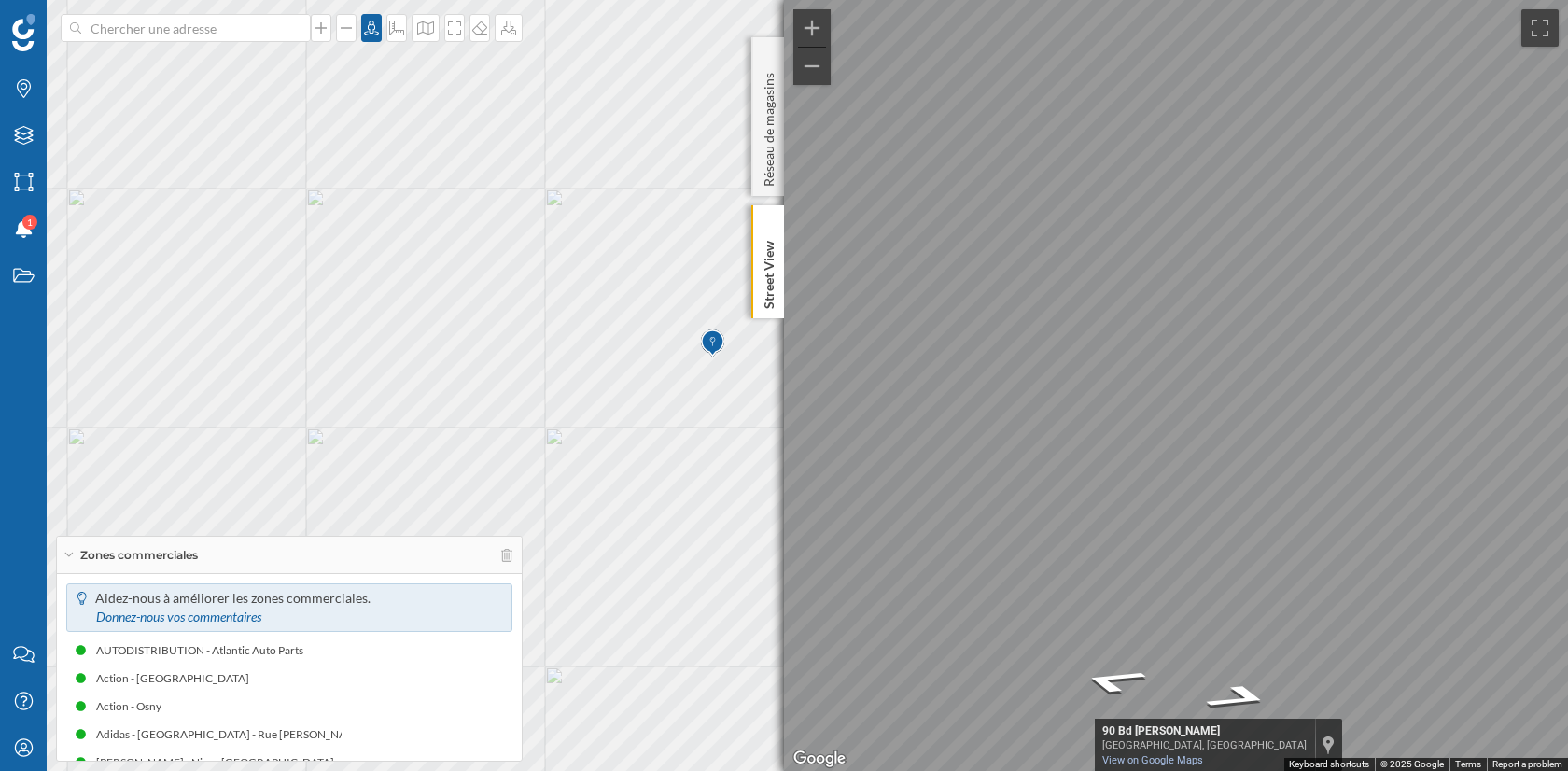
click at [773, 488] on div "Marques Filtres Zones Notifications 1 Travail Nous contacter Centre d'aide Mon …" at bounding box center [784, 385] width 1568 height 771
click at [776, 520] on div "Marques Filtres Zones Notifications 1 Travail Nous contacter Centre d'aide Mon …" at bounding box center [784, 385] width 1568 height 771
click at [24, 176] on icon "Zones" at bounding box center [24, 182] width 23 height 19
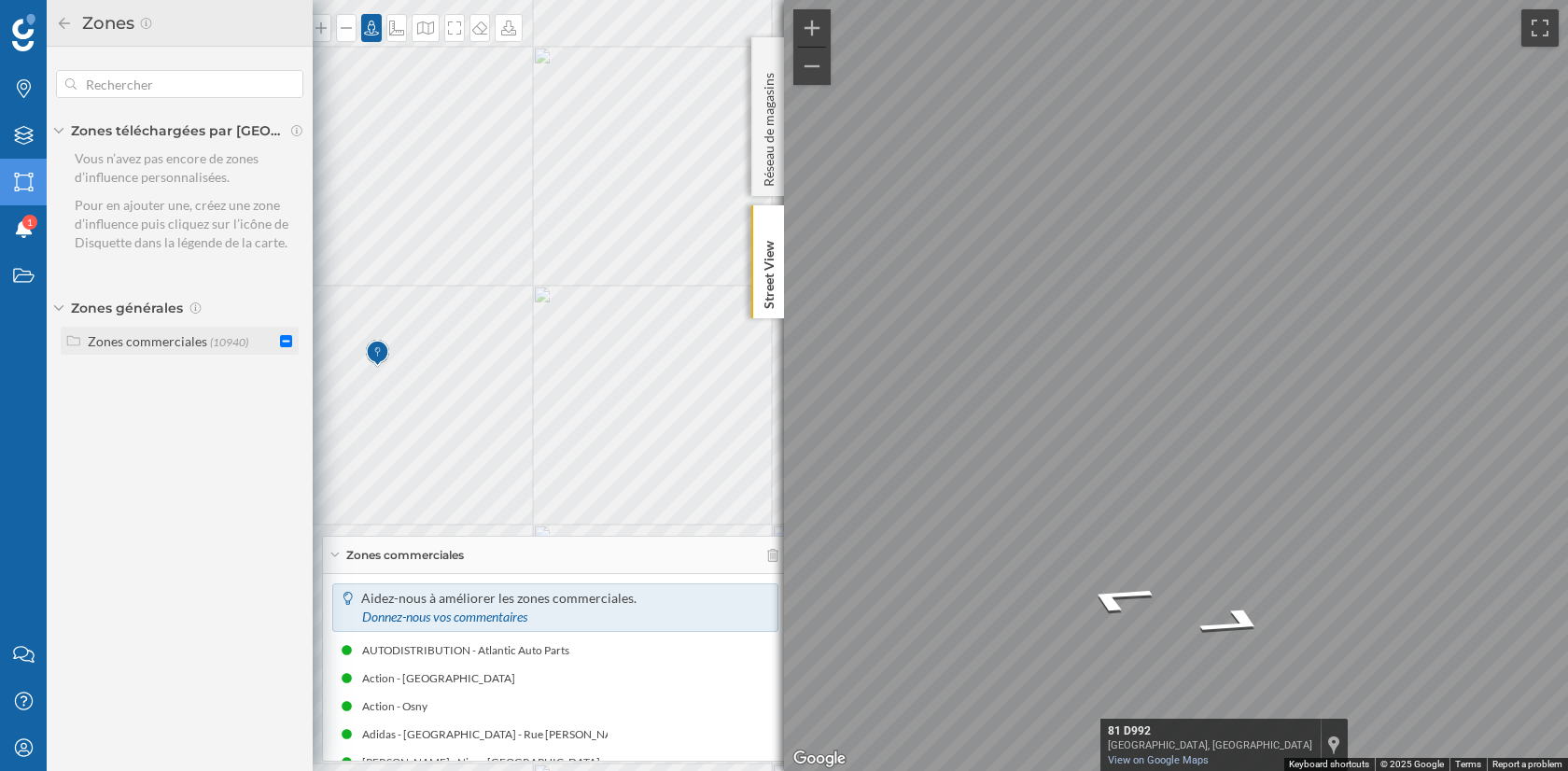
click at [182, 344] on div "Zones commerciales" at bounding box center [147, 341] width 120 height 16
click at [287, 374] on input "checkbox" at bounding box center [286, 379] width 12 height 12
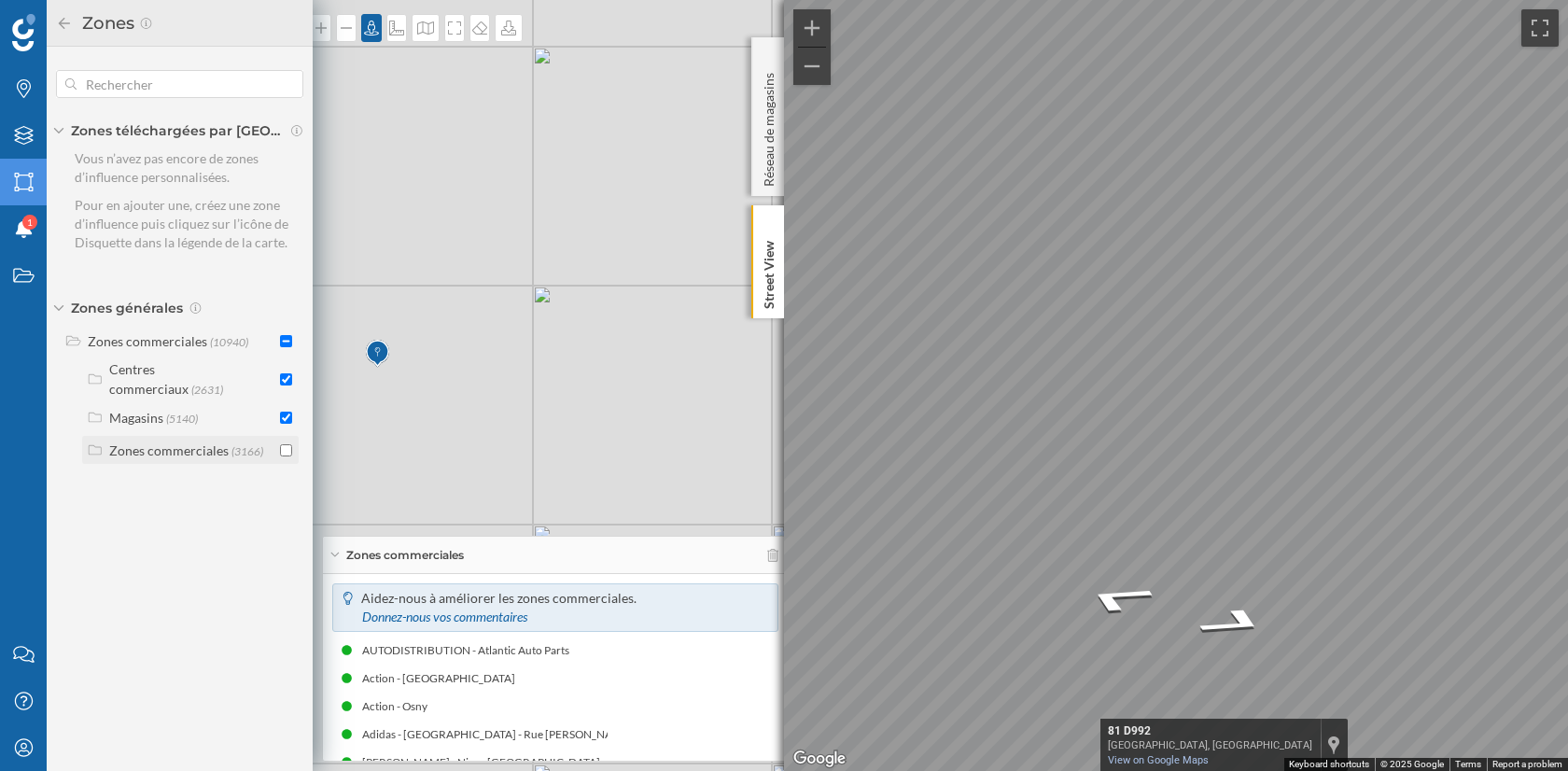
click at [287, 444] on input "checkbox" at bounding box center [286, 450] width 12 height 12
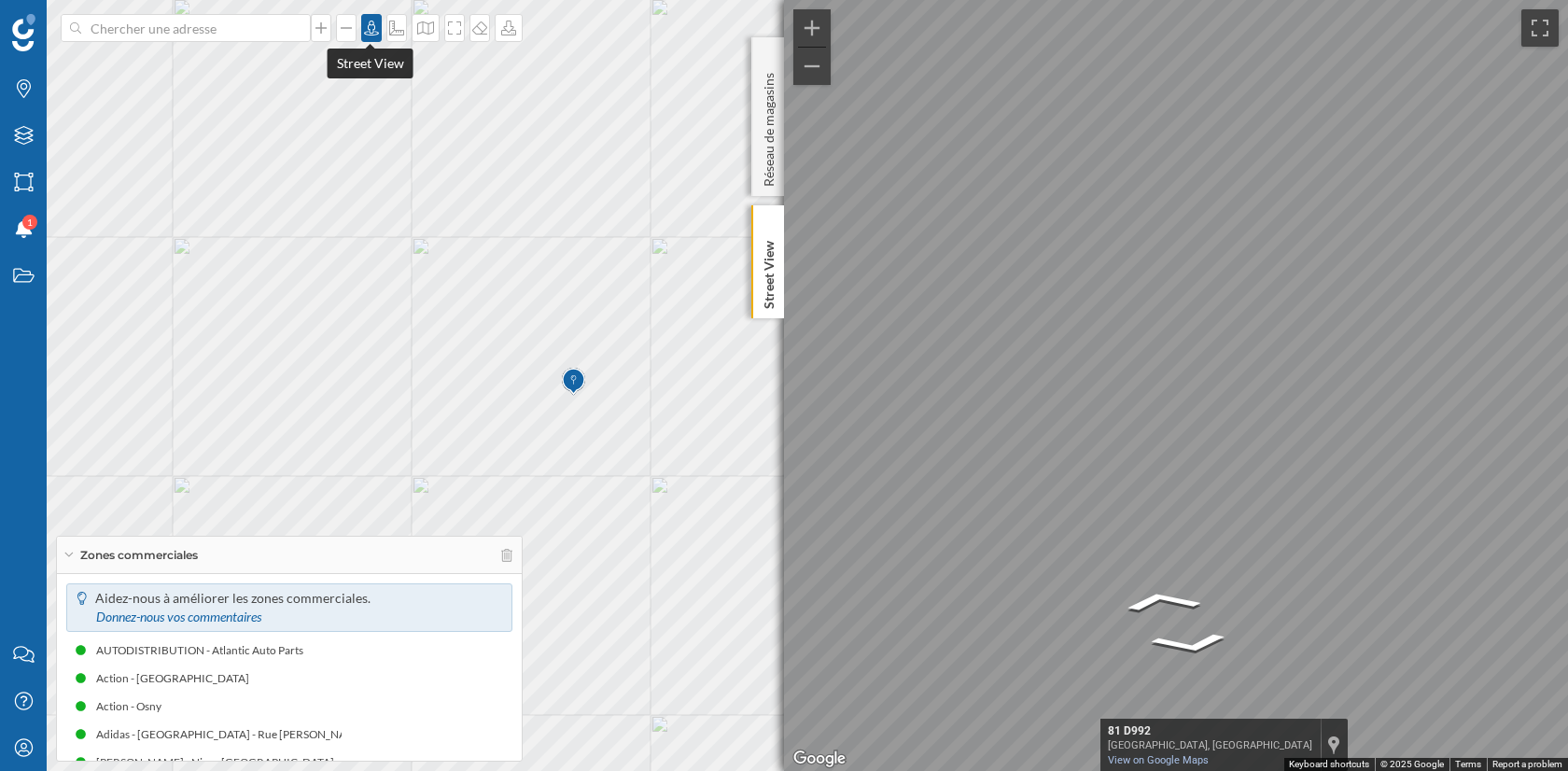
click at [370, 27] on icon at bounding box center [371, 28] width 19 height 15
